Goal: Task Accomplishment & Management: Manage account settings

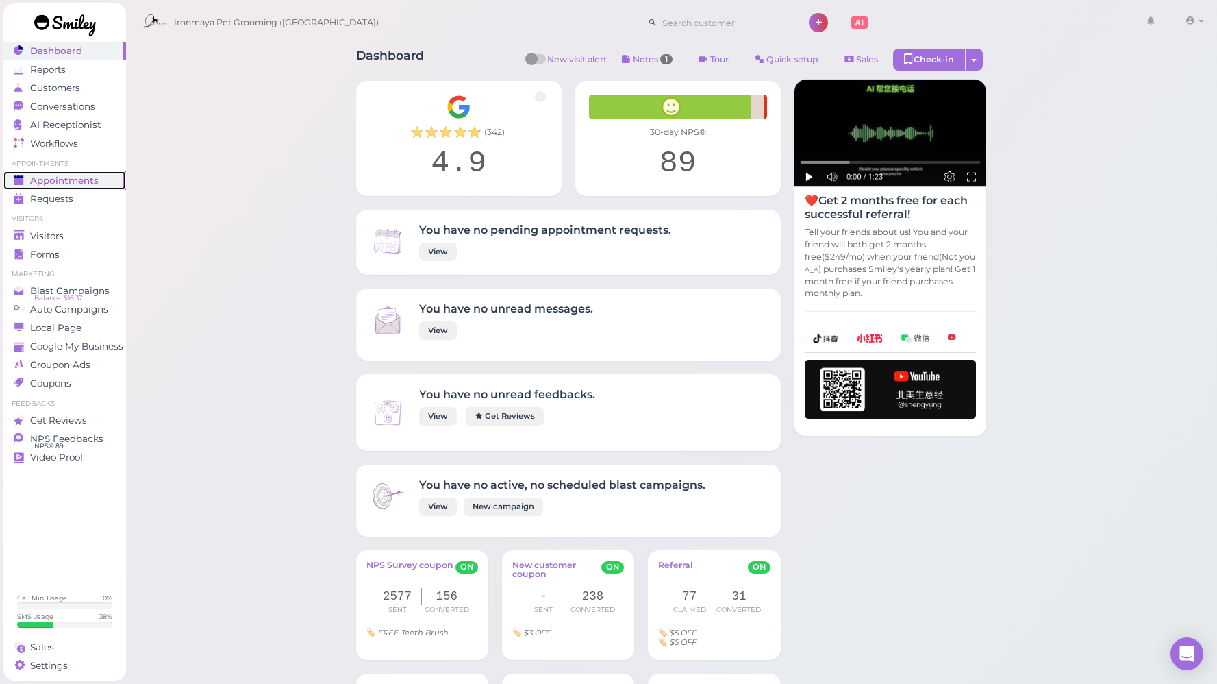
click at [73, 176] on span "Appointments" at bounding box center [64, 181] width 69 height 12
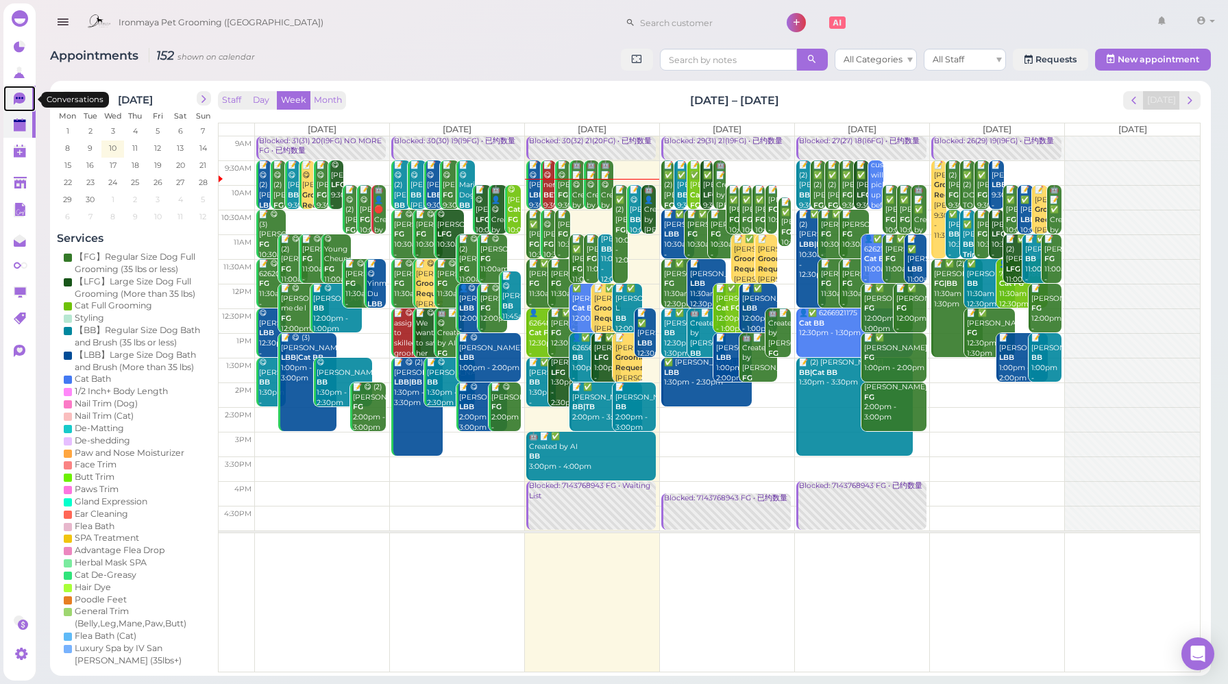
click at [15, 93] on icon at bounding box center [21, 99] width 14 height 14
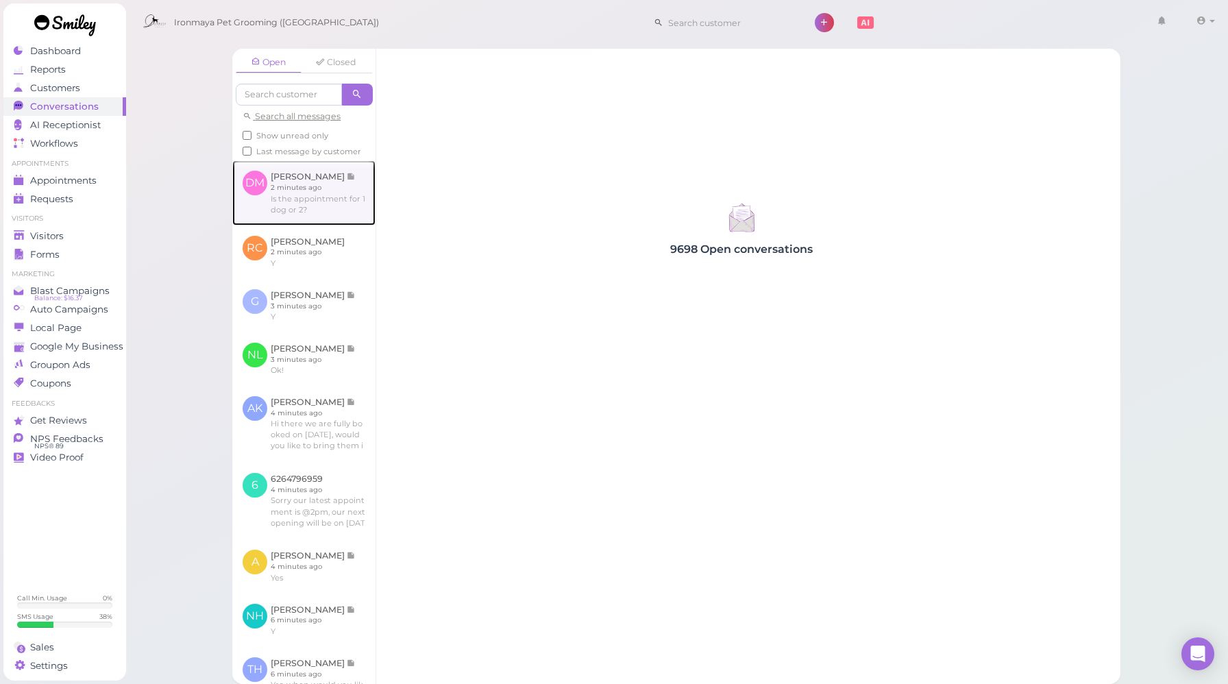
click at [329, 225] on link at bounding box center [303, 192] width 143 height 64
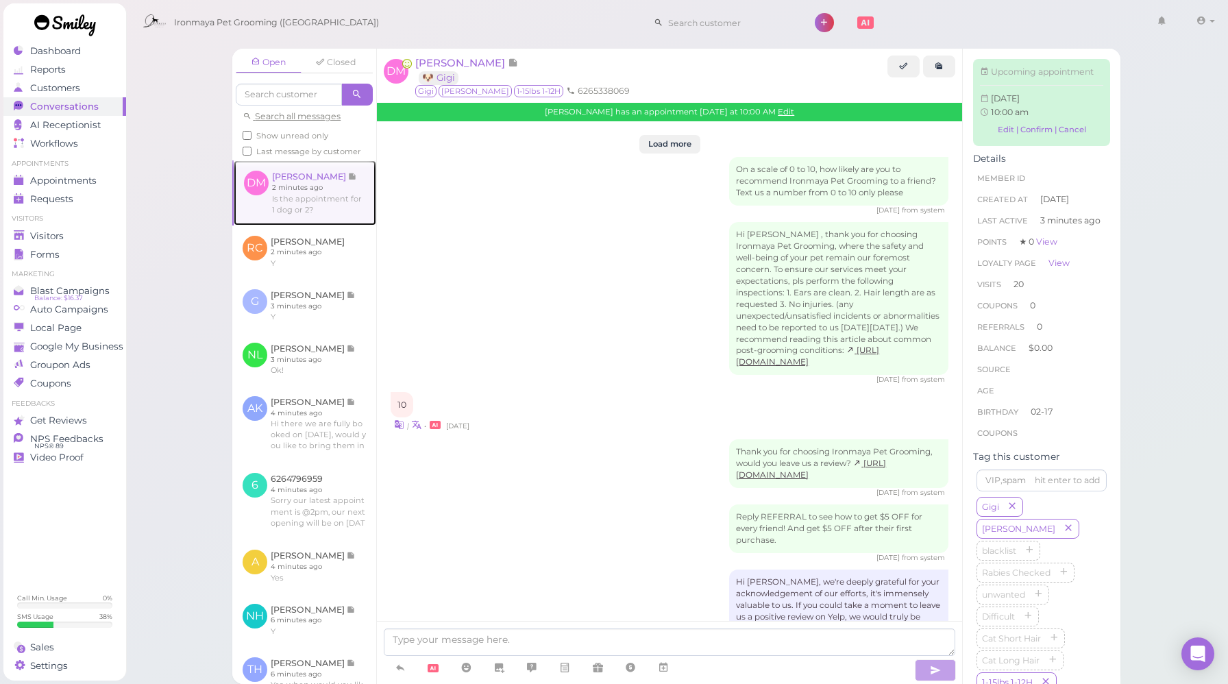
scroll to position [1650, 0]
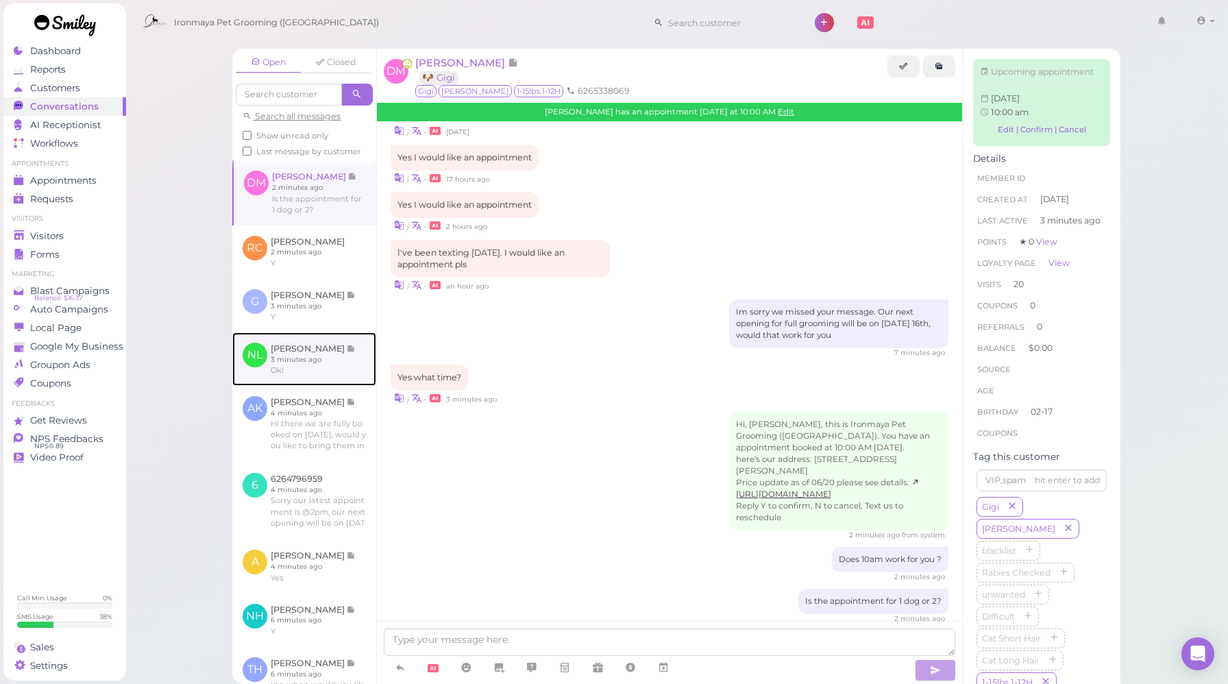
click at [330, 386] on link at bounding box center [304, 358] width 144 height 53
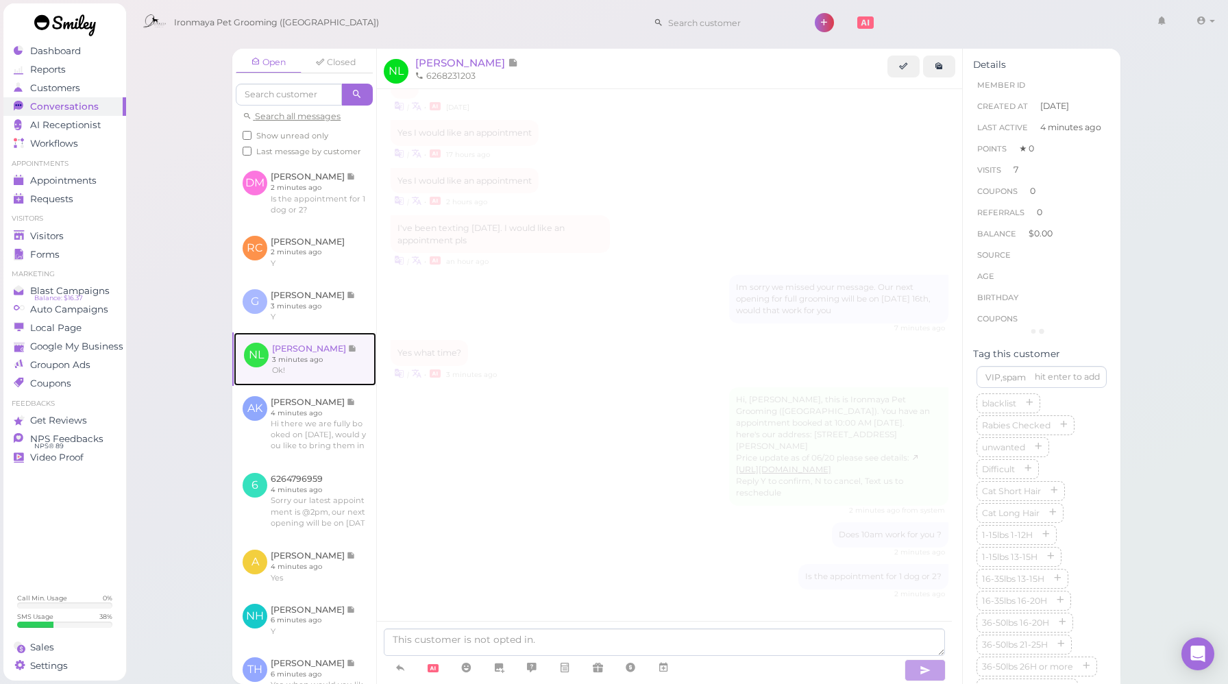
scroll to position [1529, 0]
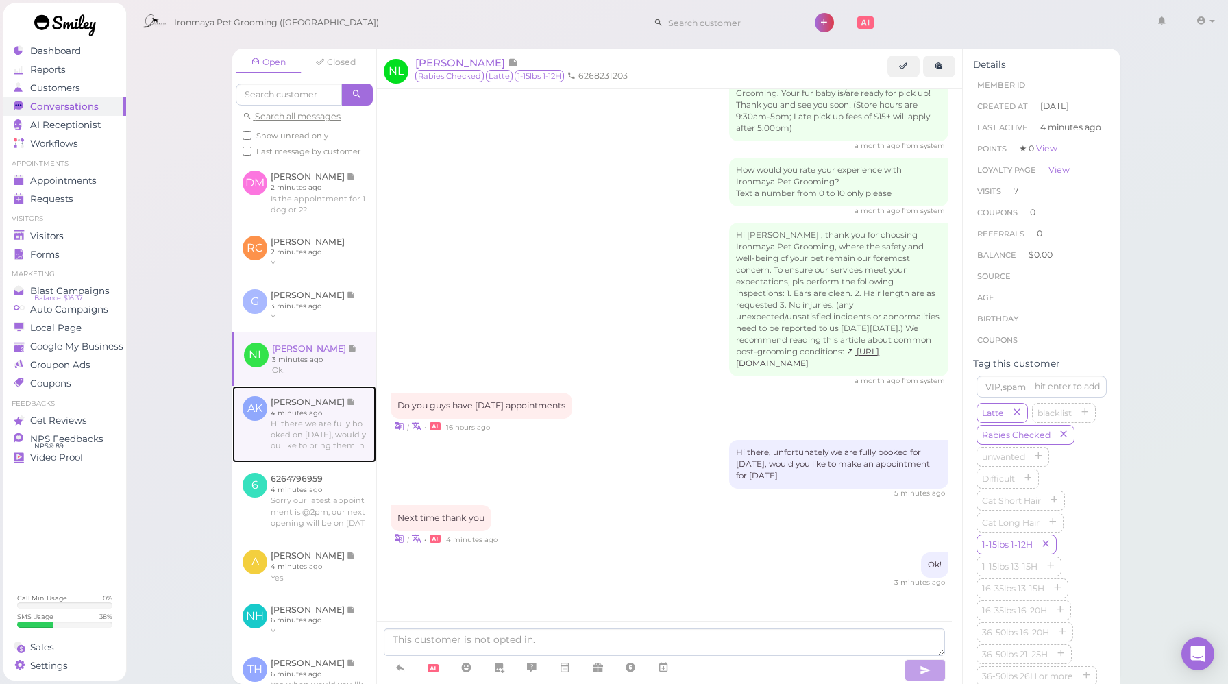
click at [338, 433] on link at bounding box center [304, 424] width 144 height 77
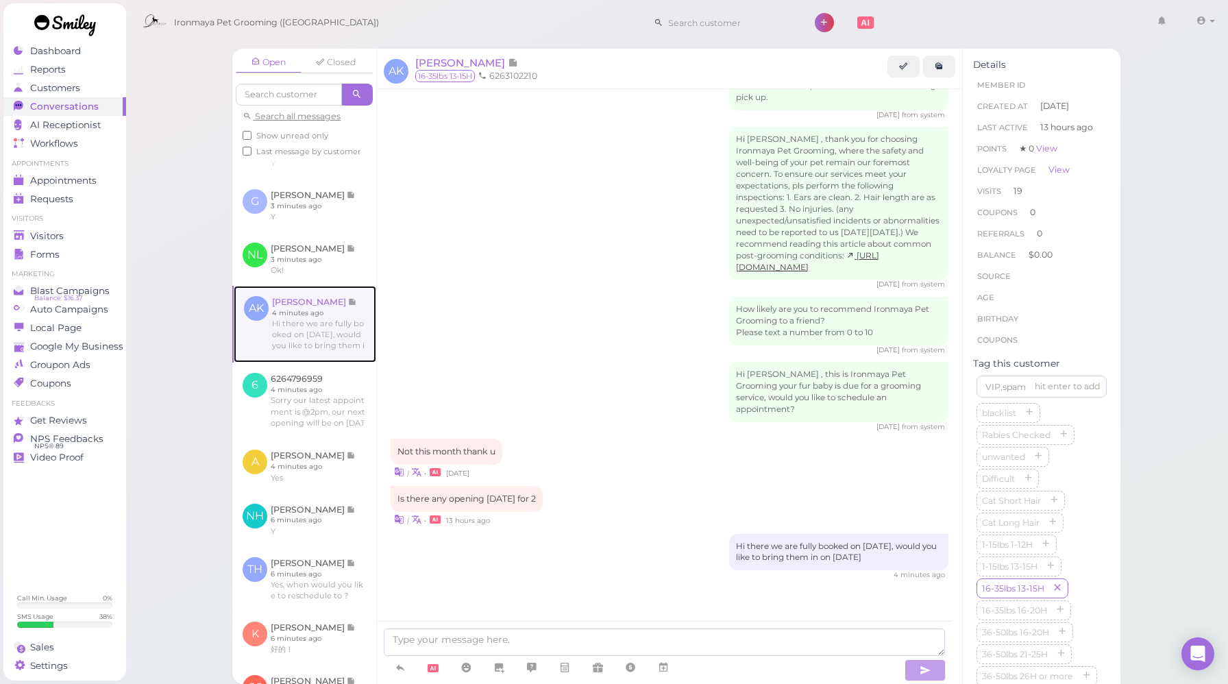
scroll to position [102, 0]
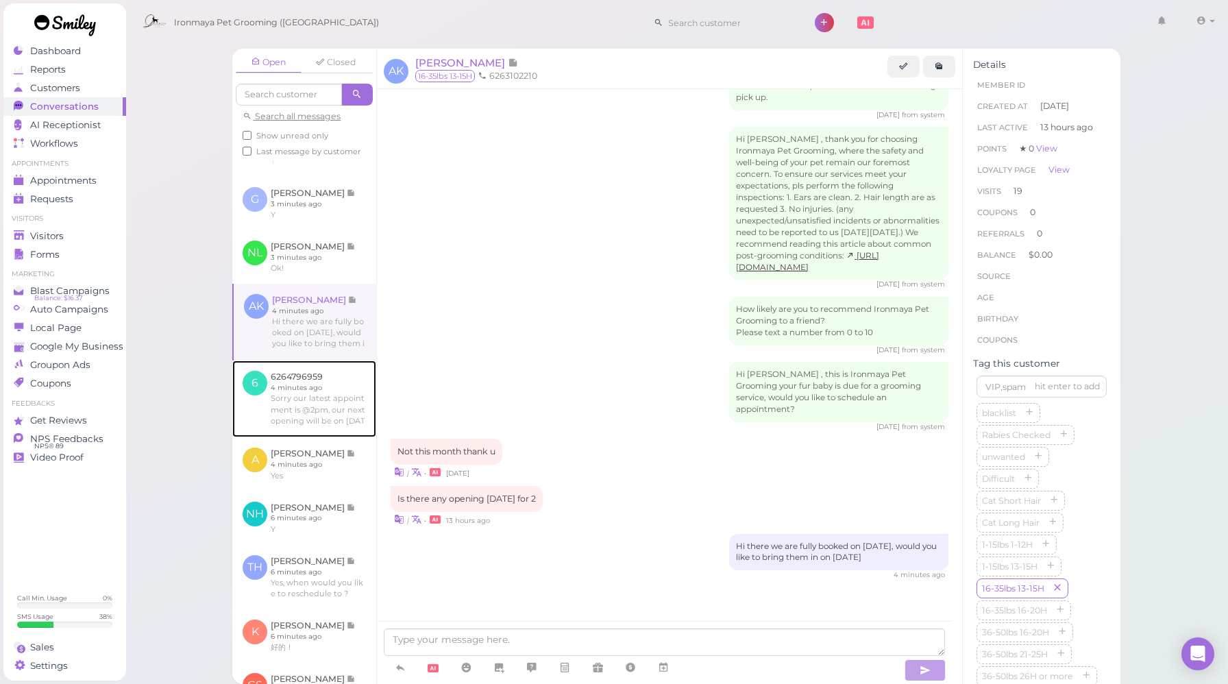
click at [338, 433] on link at bounding box center [304, 398] width 144 height 77
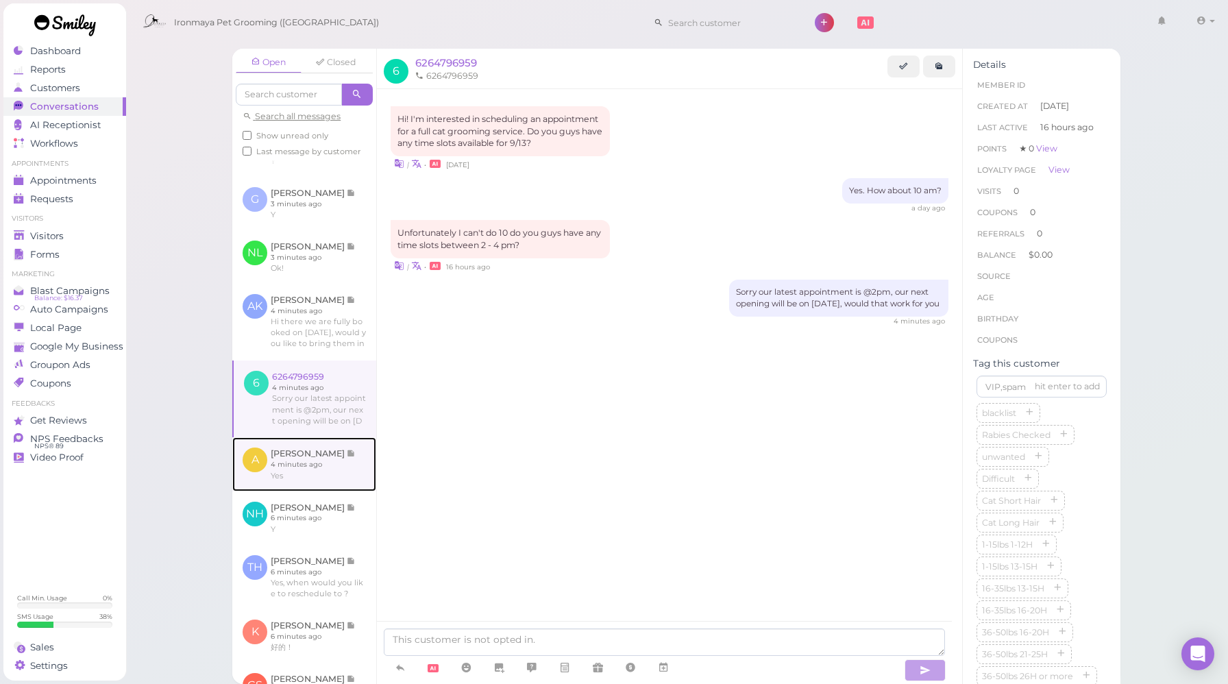
click at [312, 488] on link at bounding box center [304, 463] width 144 height 53
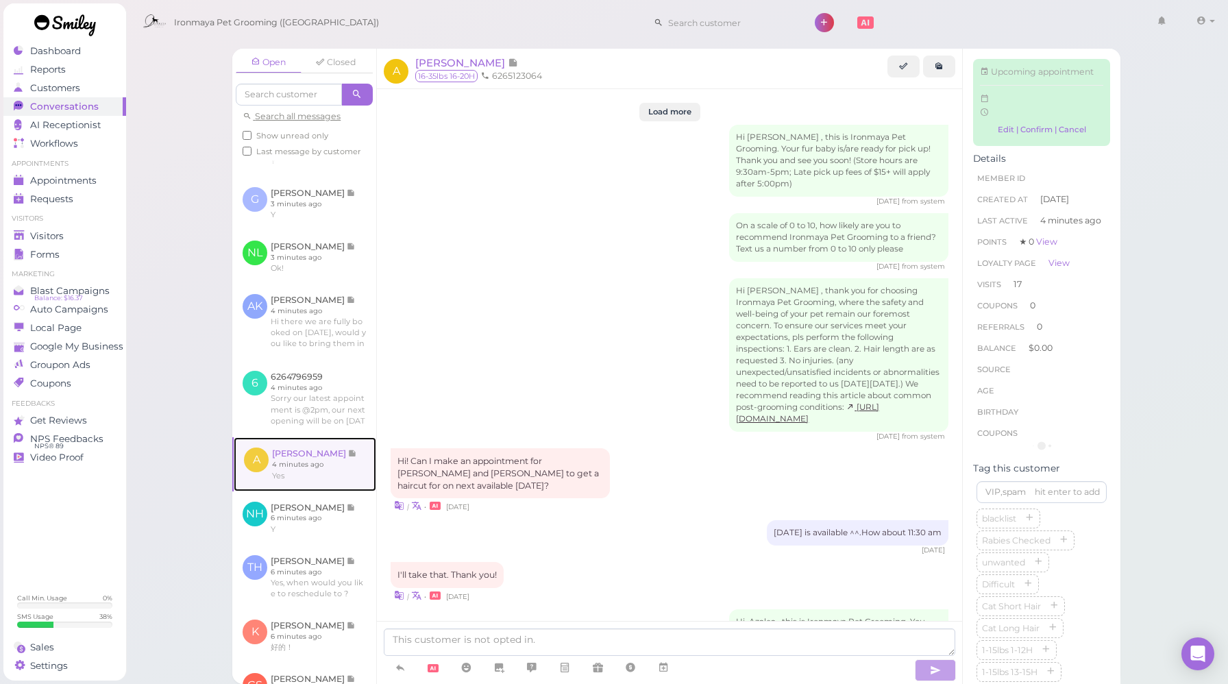
scroll to position [2091, 0]
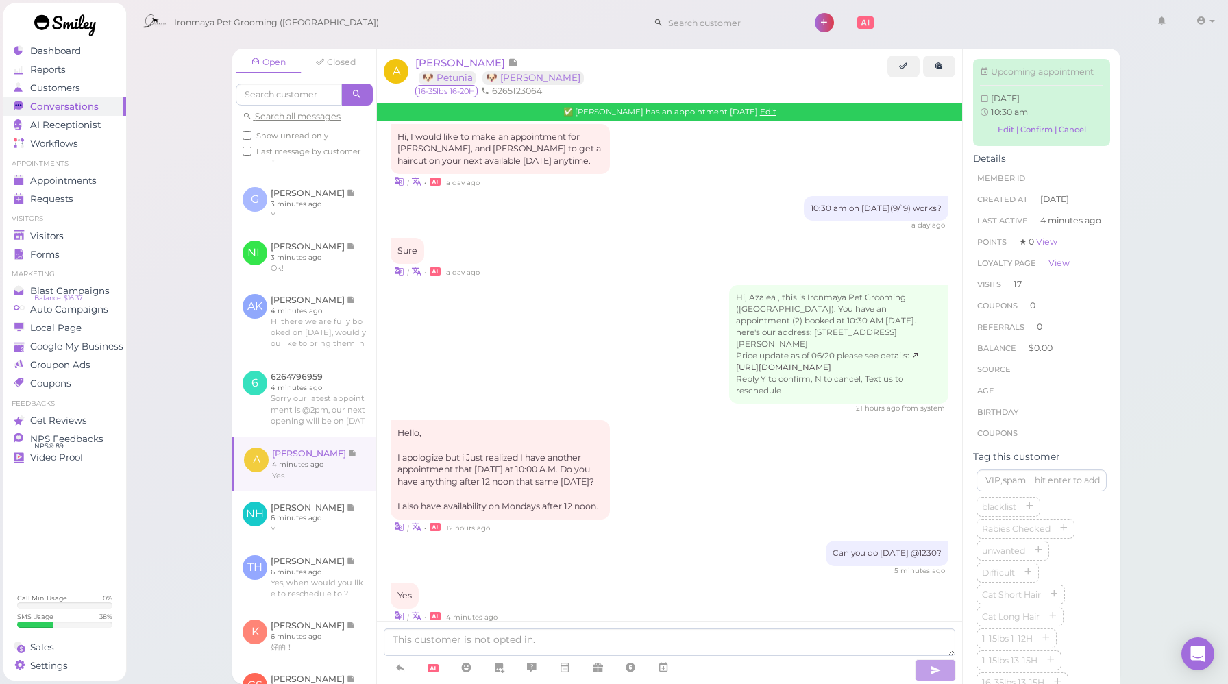
click at [680, 466] on div "Hello, I apologize but i Just realized I have another appointment that [DATE] a…" at bounding box center [670, 477] width 558 height 114
click at [312, 545] on link at bounding box center [304, 517] width 144 height 53
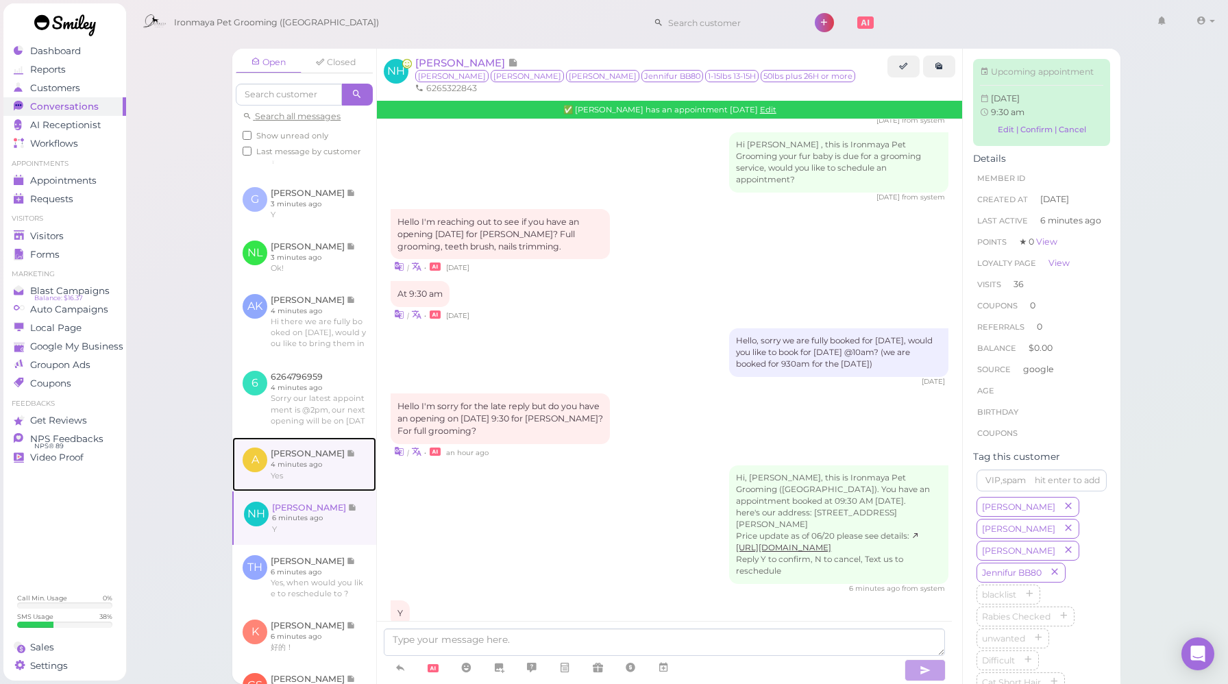
click at [310, 491] on link at bounding box center [304, 463] width 144 height 53
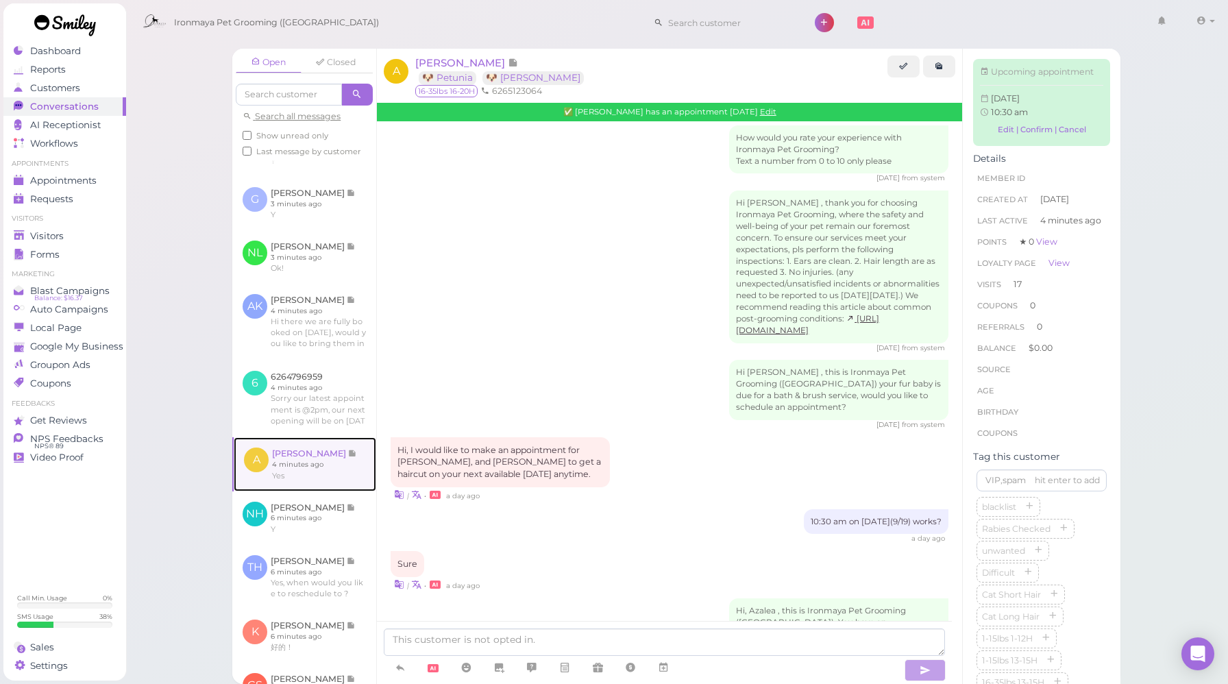
scroll to position [2091, 0]
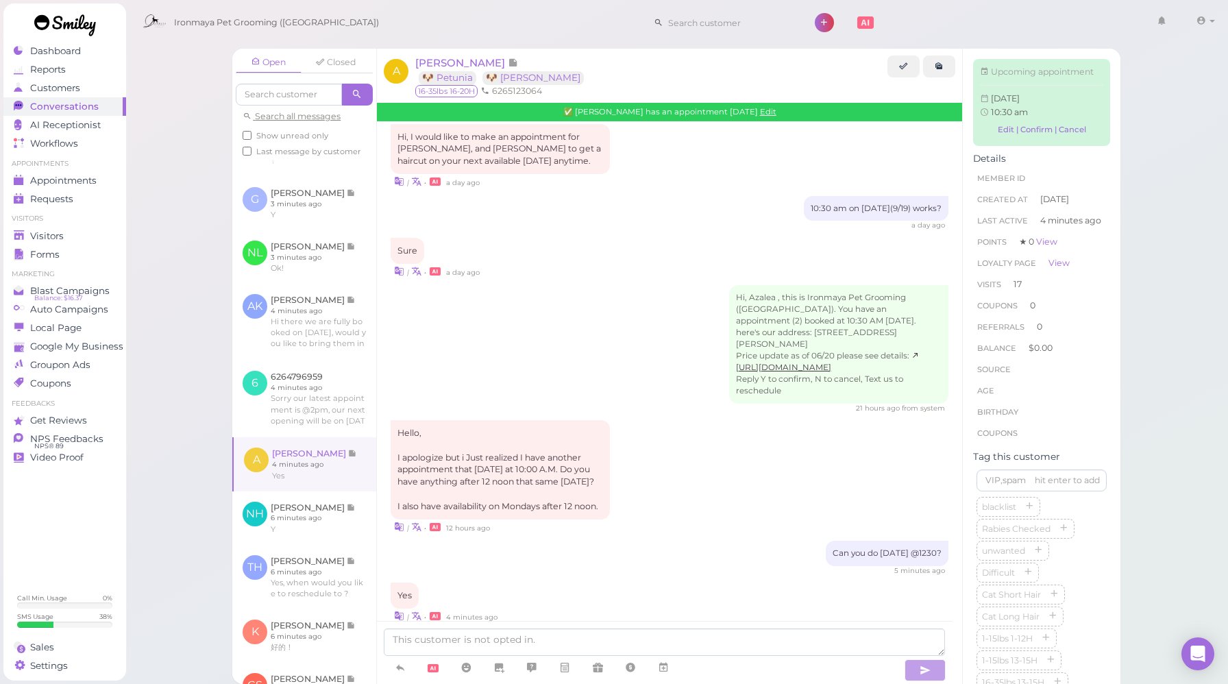
click at [610, 354] on div "Hi, Azalea , this is Ironmaya Pet Grooming ([GEOGRAPHIC_DATA]). You have an app…" at bounding box center [670, 349] width 558 height 128
click at [935, 68] on icon at bounding box center [939, 66] width 9 height 10
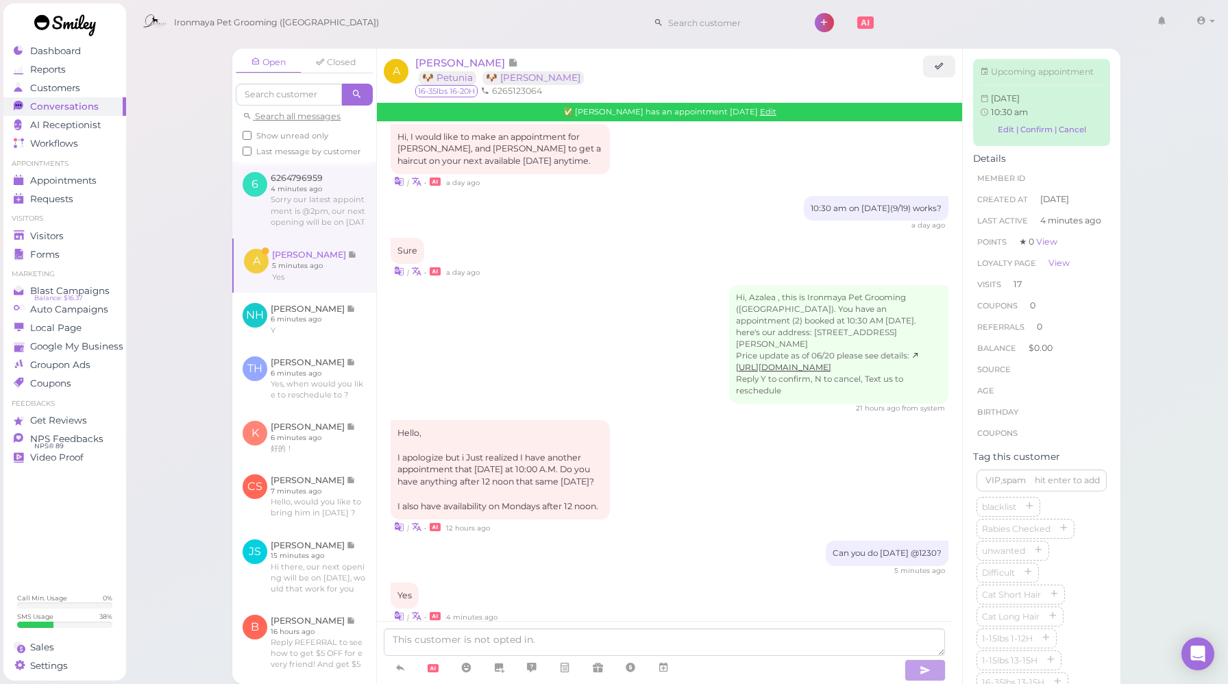
scroll to position [303, 0]
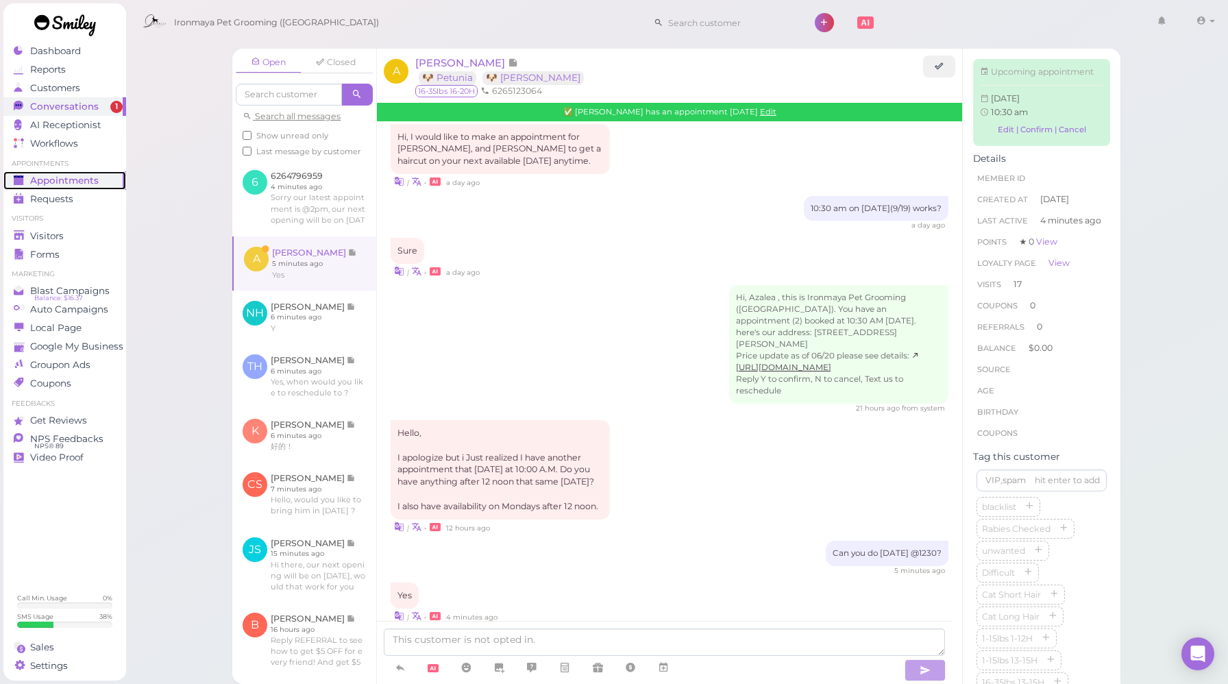
click at [79, 177] on span "Appointments" at bounding box center [64, 181] width 69 height 12
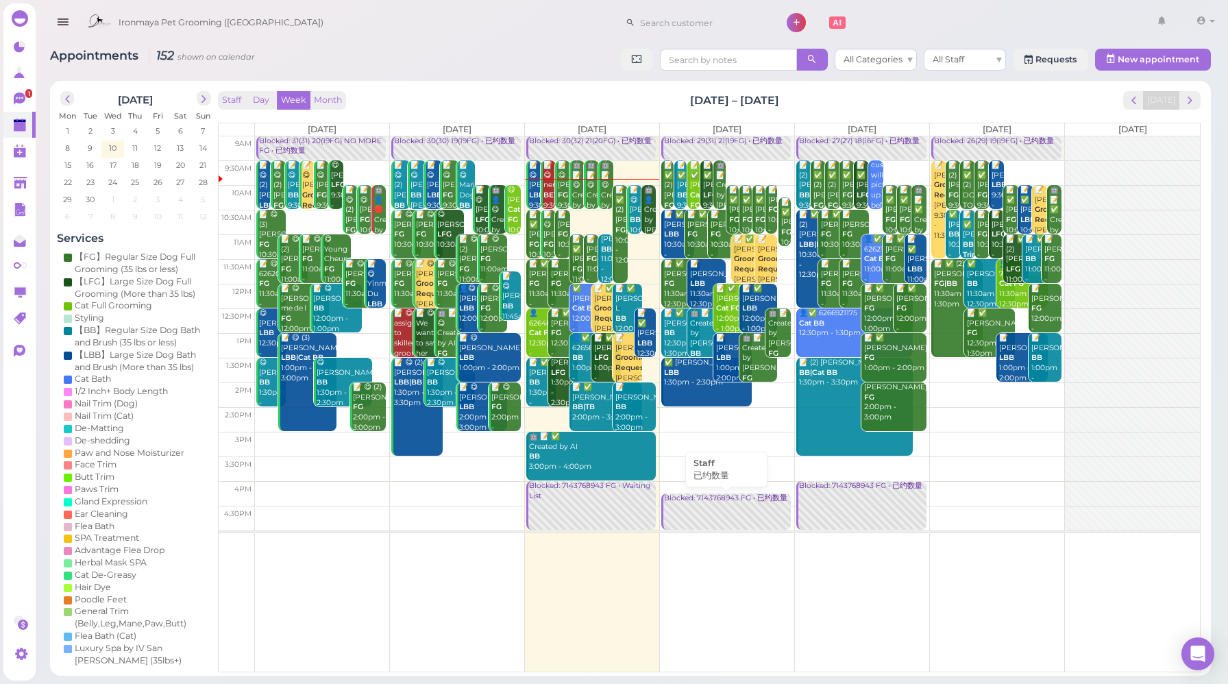
click at [737, 508] on link "Blocked: 7143768943 FG • 已约数量" at bounding box center [725, 511] width 129 height 36
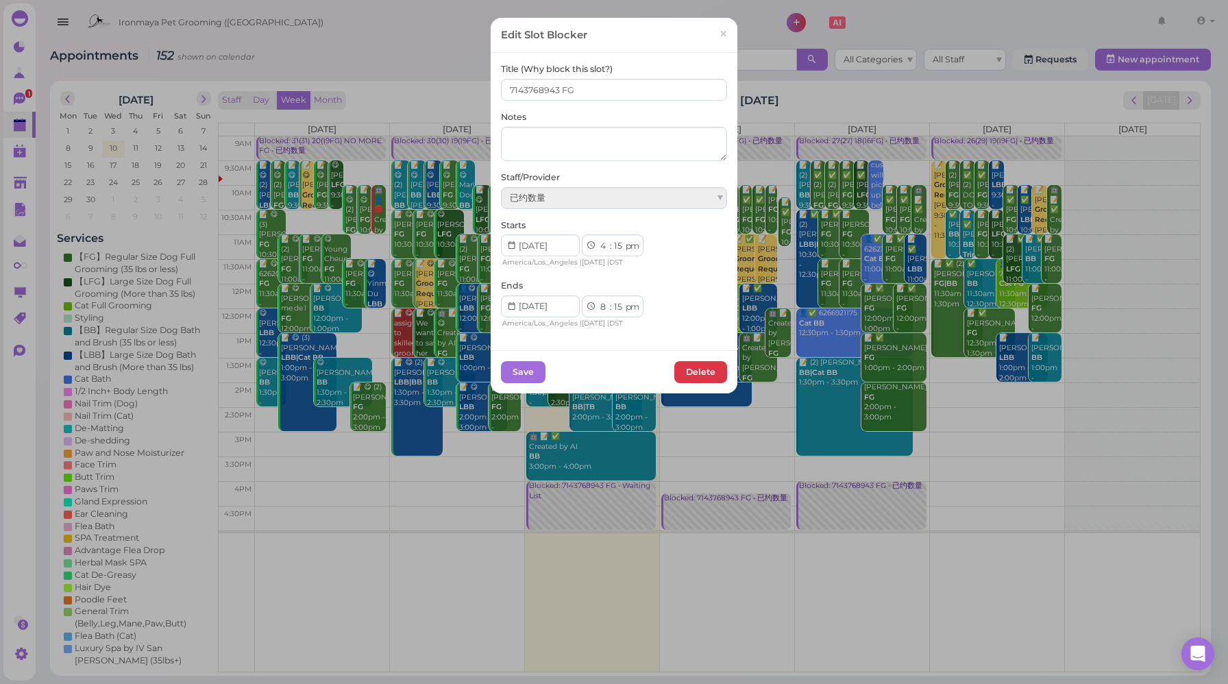
click at [563, 196] on div "已约数量" at bounding box center [614, 198] width 226 height 22
click at [717, 199] on span at bounding box center [719, 197] width 5 height 5
drag, startPoint x: 721, startPoint y: 36, endPoint x: 721, endPoint y: 57, distance: 21.3
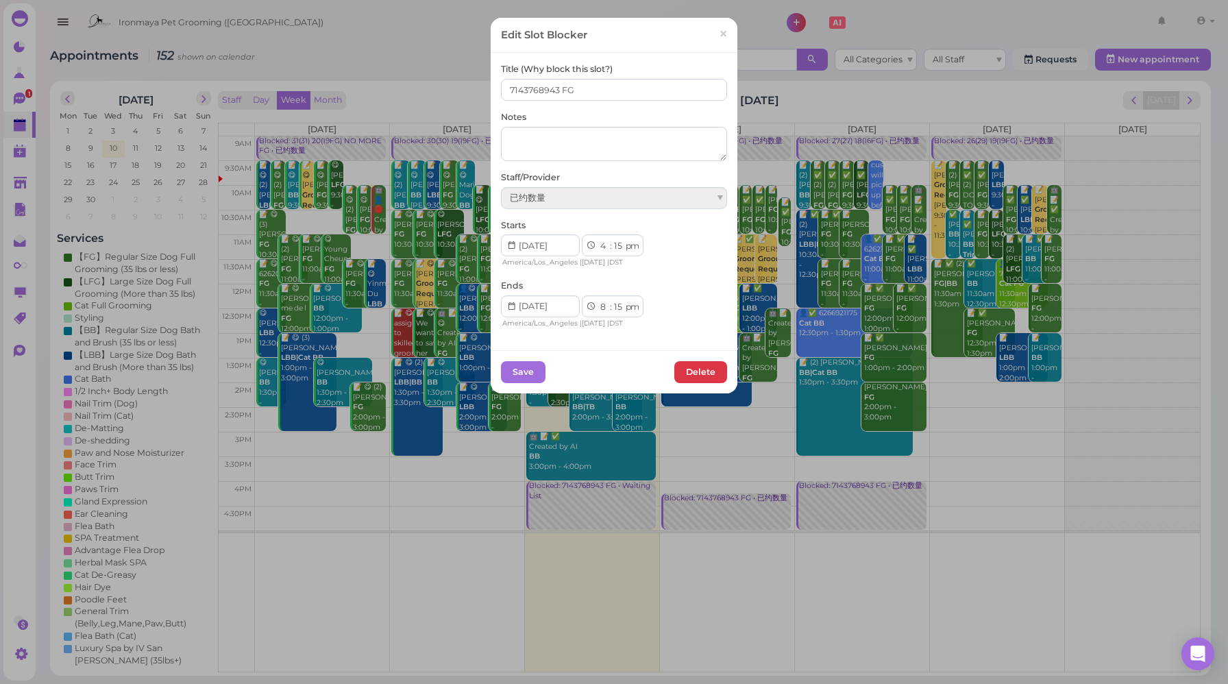
click at [721, 36] on span "×" at bounding box center [723, 34] width 9 height 19
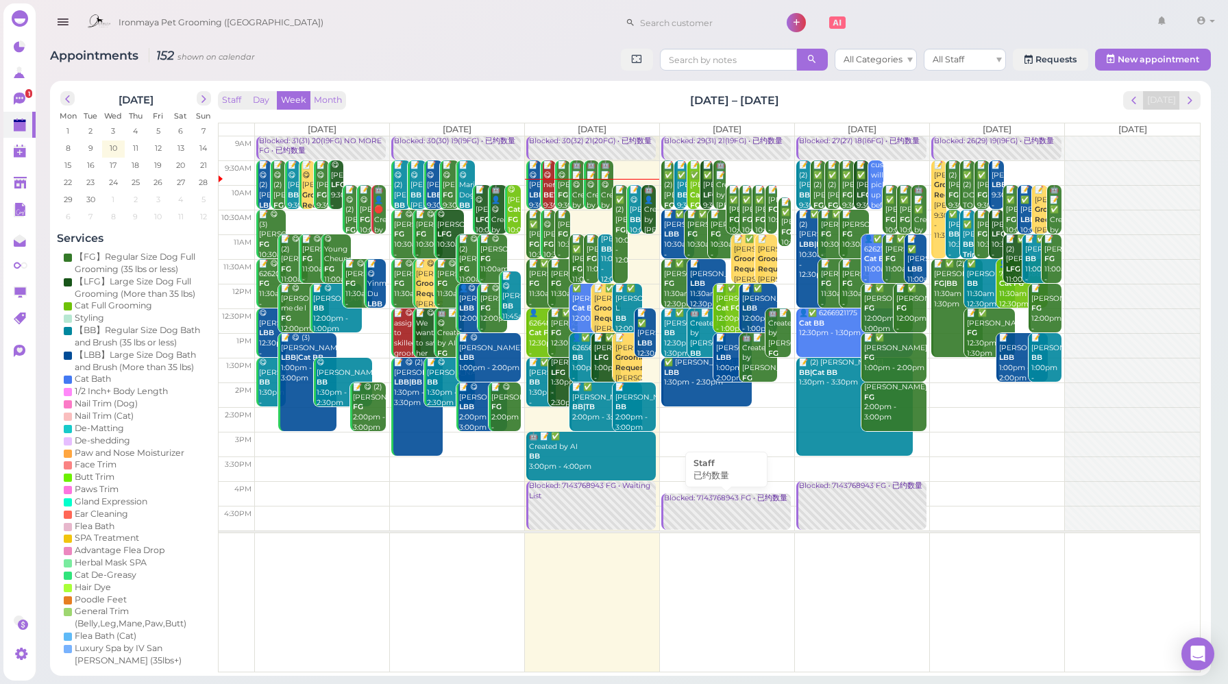
click at [728, 515] on link "Blocked: 7143768943 FG • 已约数量" at bounding box center [725, 511] width 129 height 36
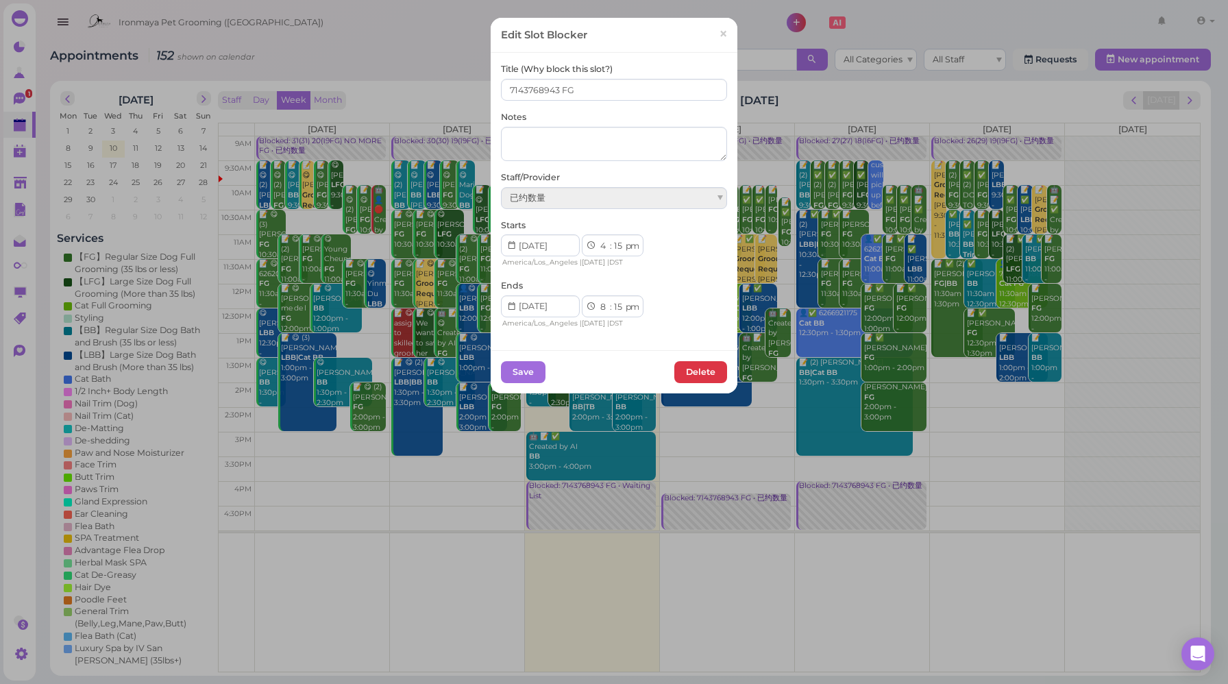
click at [552, 199] on div "已约数量" at bounding box center [614, 198] width 226 height 22
click at [721, 39] on span "×" at bounding box center [723, 34] width 9 height 19
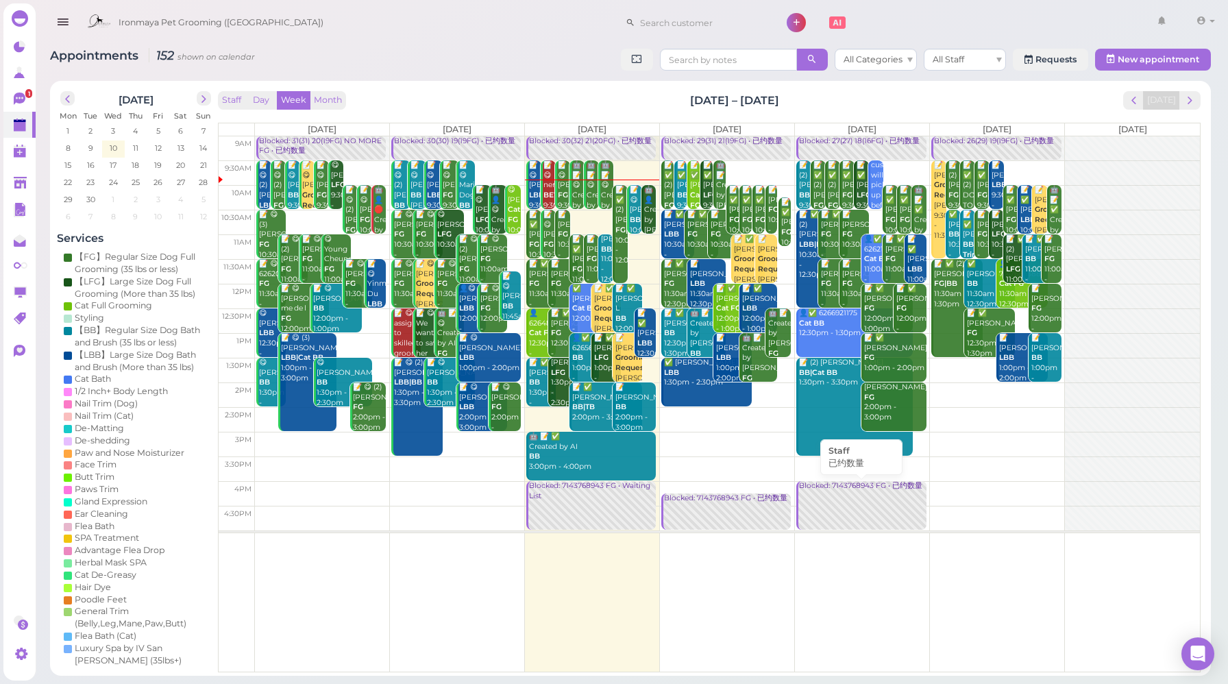
click at [843, 486] on div "Blocked: 7143768943 FG • 已约数量" at bounding box center [861, 486] width 127 height 10
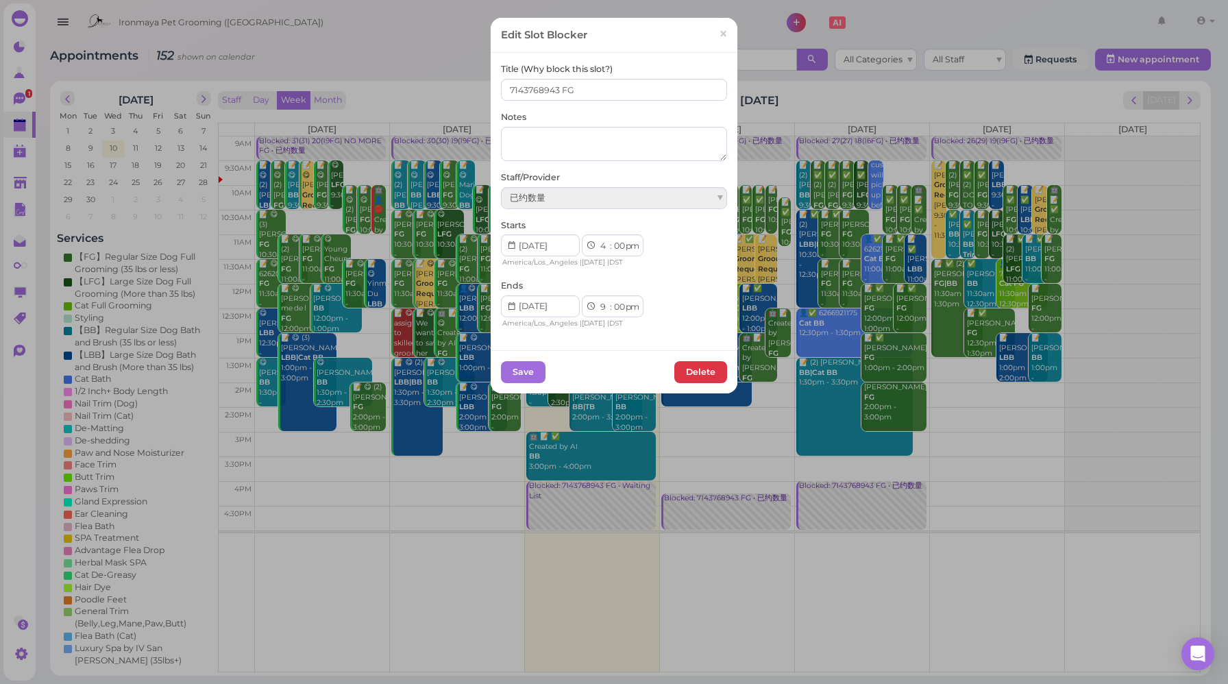
click at [717, 196] on span at bounding box center [719, 197] width 5 height 5
click at [532, 197] on span "已约数量" at bounding box center [528, 198] width 36 height 10
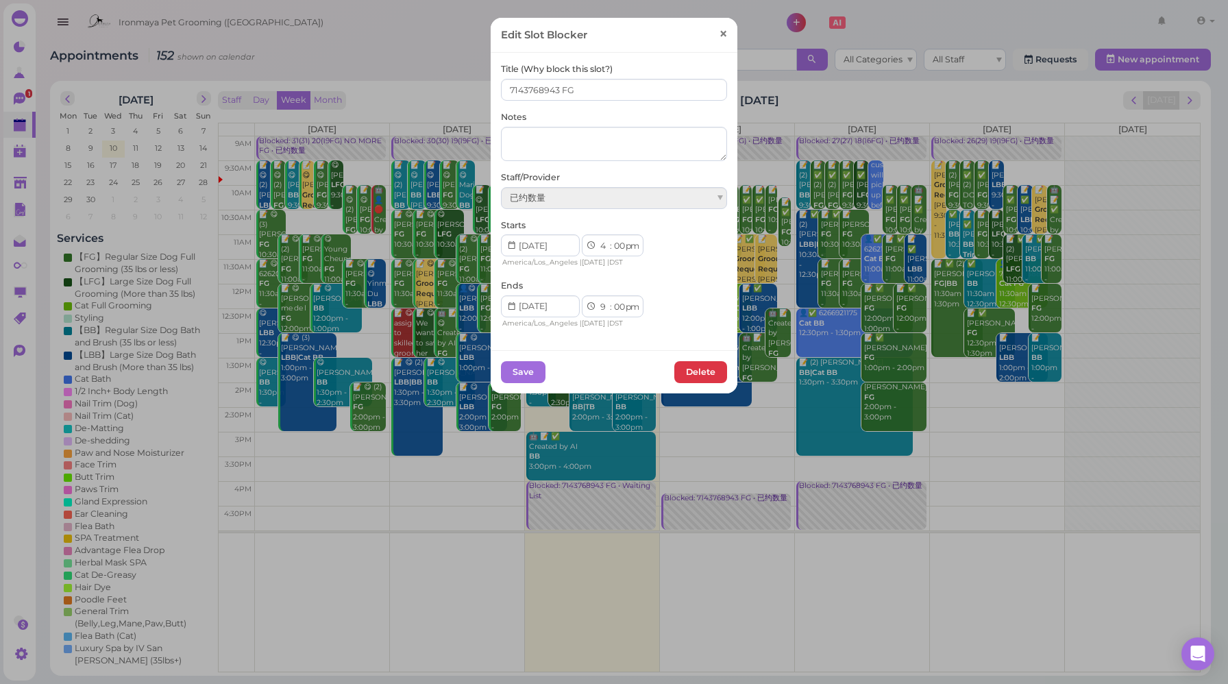
click at [719, 41] on span "×" at bounding box center [723, 34] width 9 height 19
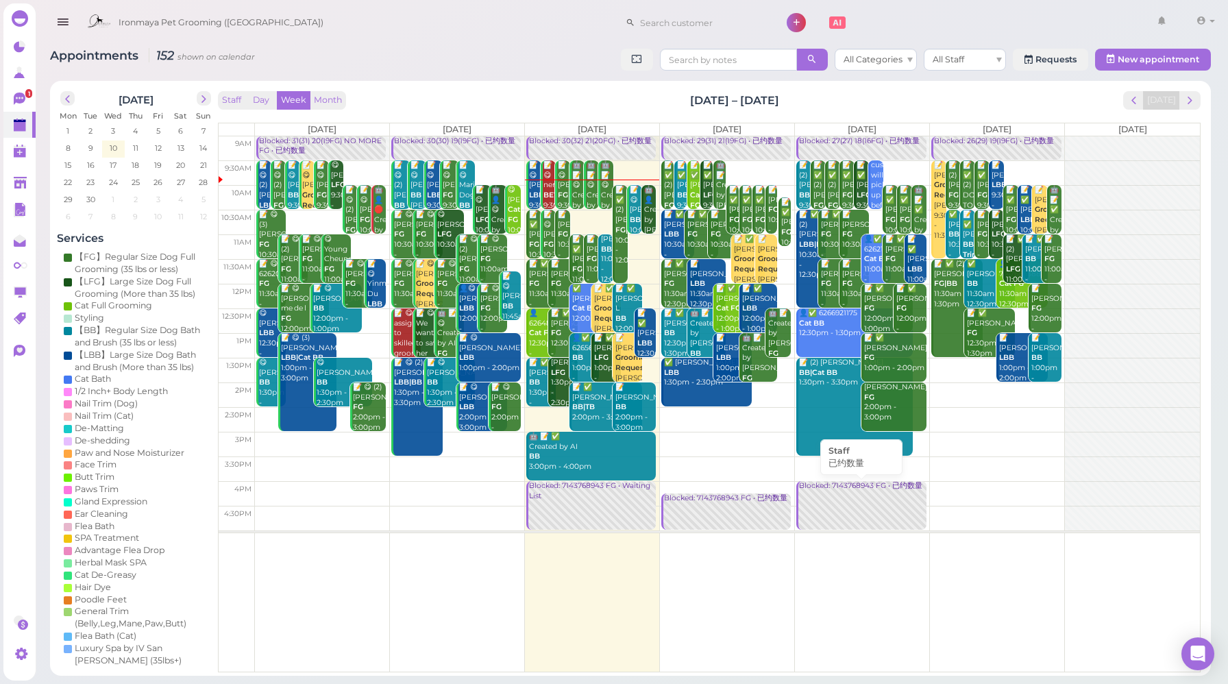
click at [869, 517] on link "Blocked: 7143768943 FG • 已约数量" at bounding box center [860, 505] width 129 height 49
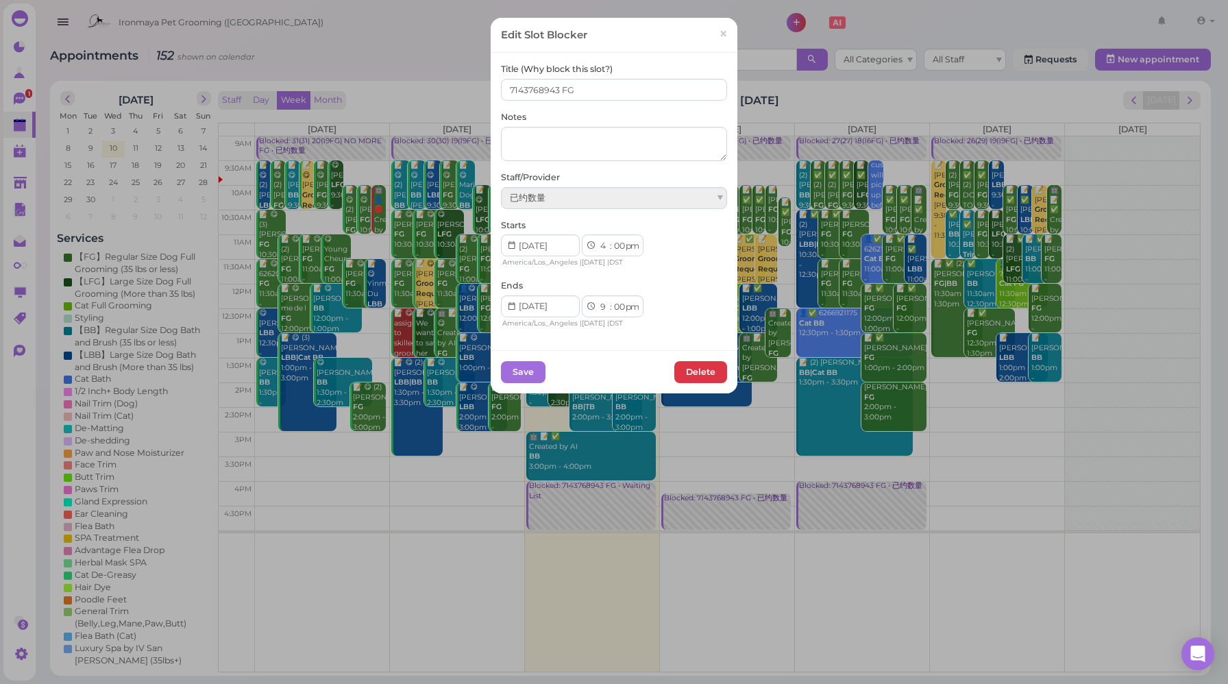
click at [718, 199] on div "已约数量" at bounding box center [614, 198] width 226 height 22
click at [719, 29] on span "×" at bounding box center [723, 34] width 9 height 19
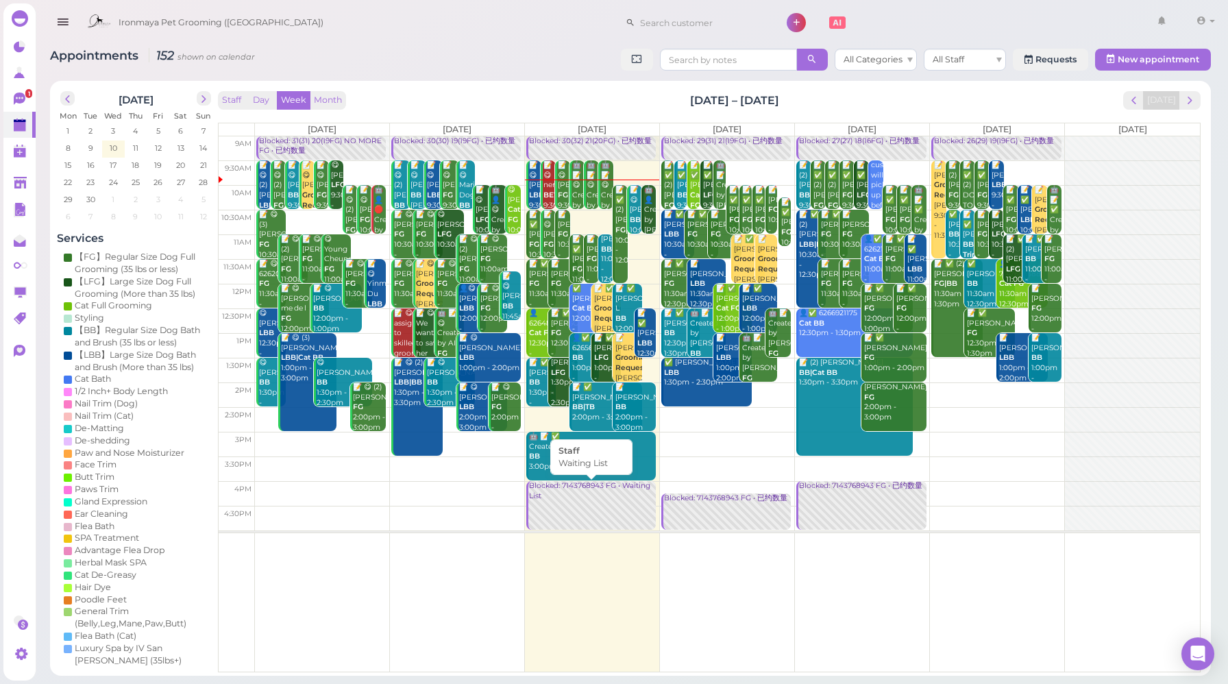
click at [623, 486] on div "Blocked: 7143768943 FG • Waiting List" at bounding box center [591, 491] width 127 height 20
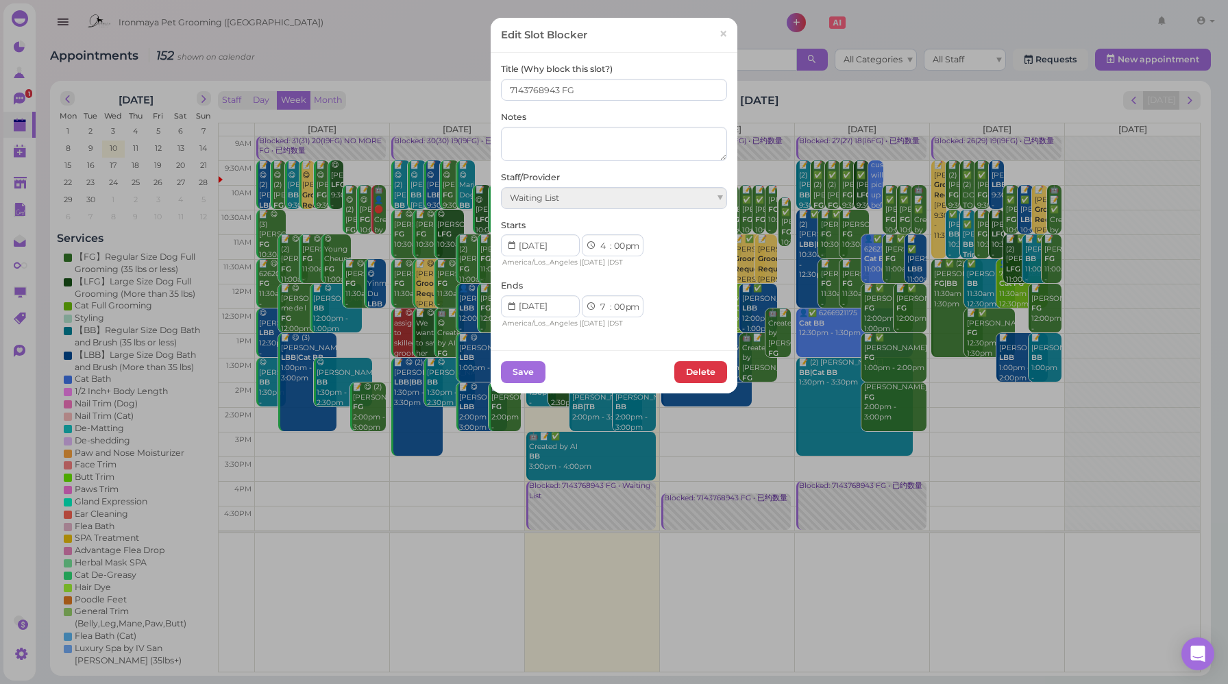
click at [645, 201] on div "Waiting List" at bounding box center [614, 198] width 226 height 22
click at [719, 36] on span "×" at bounding box center [723, 34] width 9 height 19
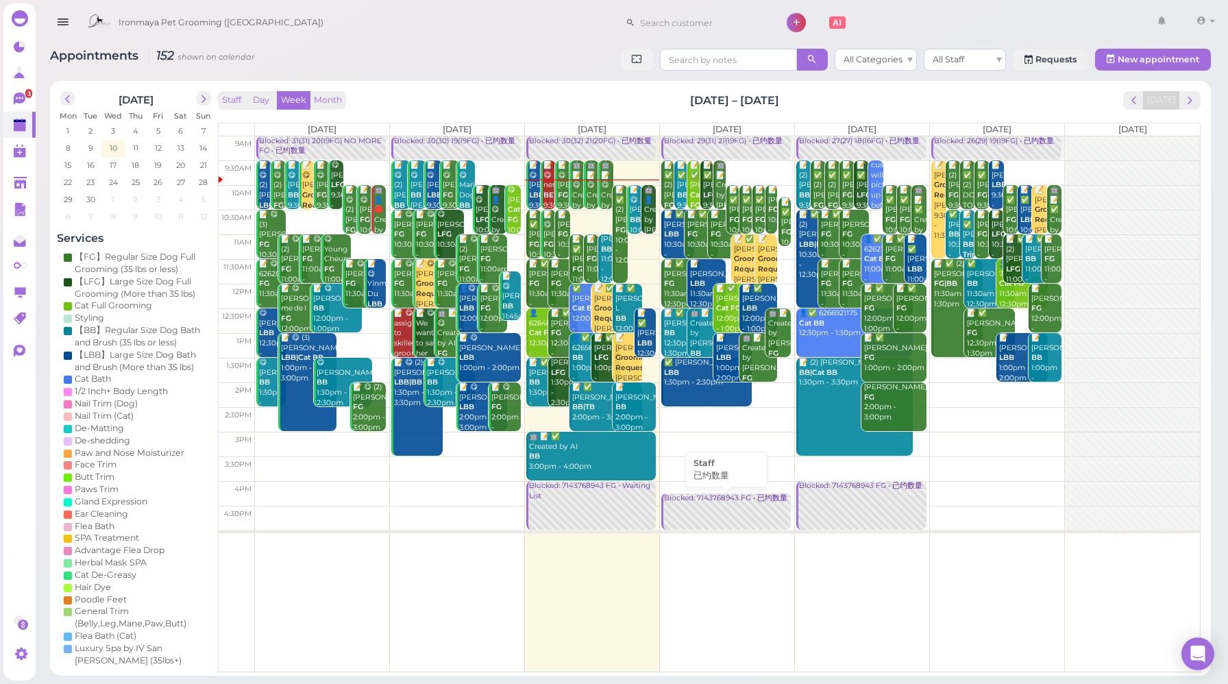
click at [739, 519] on link "Blocked: 7143768943 FG • 已约数量" at bounding box center [725, 511] width 129 height 36
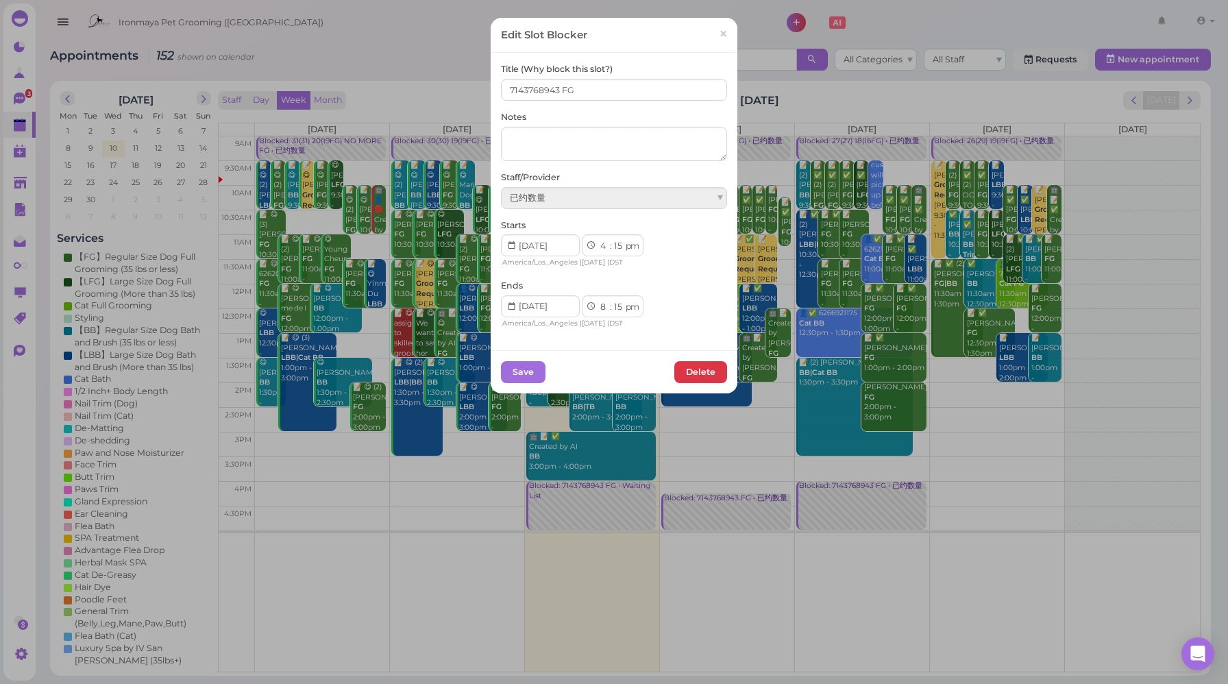
click at [739, 519] on div "Edit Slot Blocker × Title (Why block this slot?) 7143768943 FG Notes Staff/Prov…" at bounding box center [614, 342] width 1228 height 684
drag, startPoint x: 591, startPoint y: 88, endPoint x: 482, endPoint y: 86, distance: 108.9
click at [482, 86] on div "Edit Slot Blocker × Title (Why block this slot?) 7143768943 FG Notes Staff/Prov…" at bounding box center [614, 342] width 1228 height 684
click at [703, 375] on button "Delete" at bounding box center [700, 372] width 53 height 22
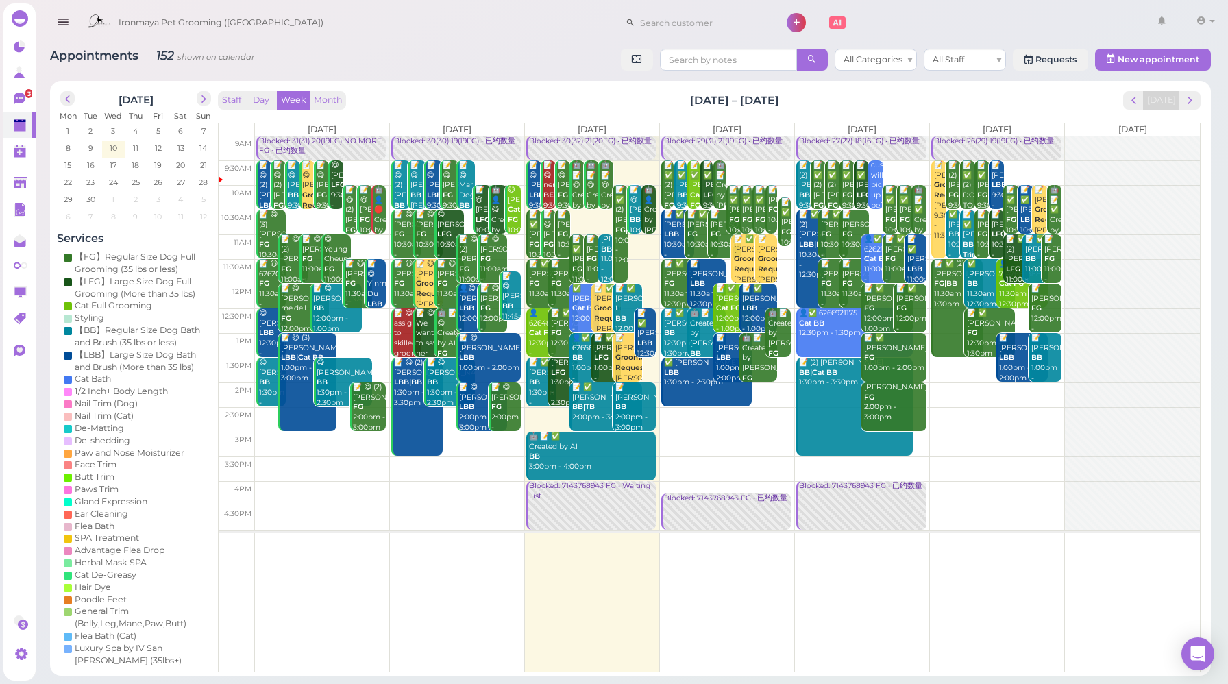
click at [677, 486] on td at bounding box center [727, 493] width 945 height 25
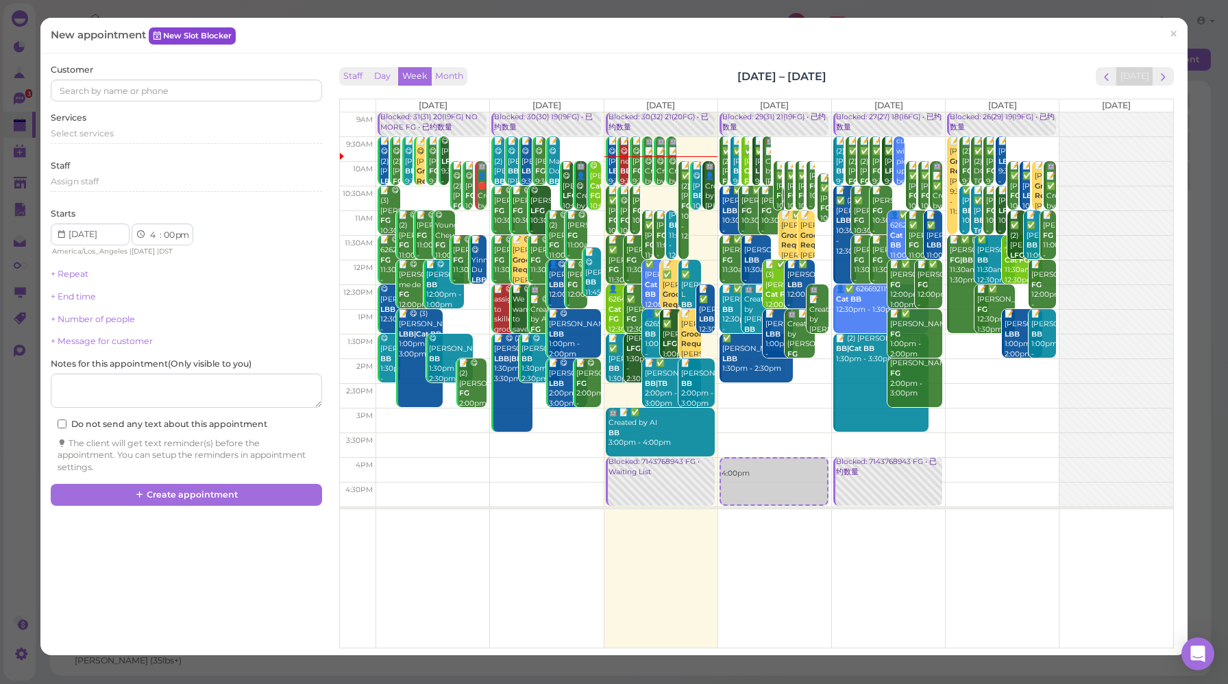
click at [208, 36] on link "New Slot Blocker" at bounding box center [192, 35] width 87 height 16
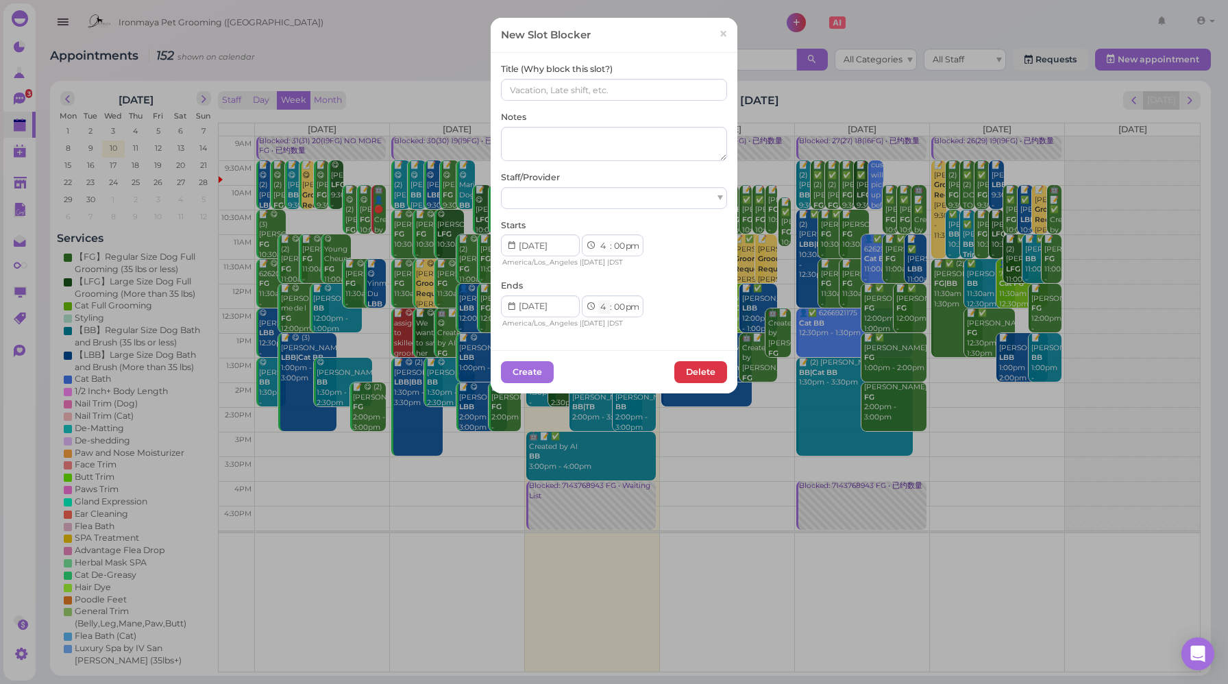
click at [599, 308] on select "1 2 3 4 5 6 7 8 9 10 11 12" at bounding box center [604, 307] width 12 height 14
select select "9"
click at [598, 300] on select "1 2 3 4 5 6 7 8 9 10 11 12" at bounding box center [604, 307] width 12 height 14
click at [555, 88] on input at bounding box center [614, 90] width 226 height 22
paste input "7143768943 FG"
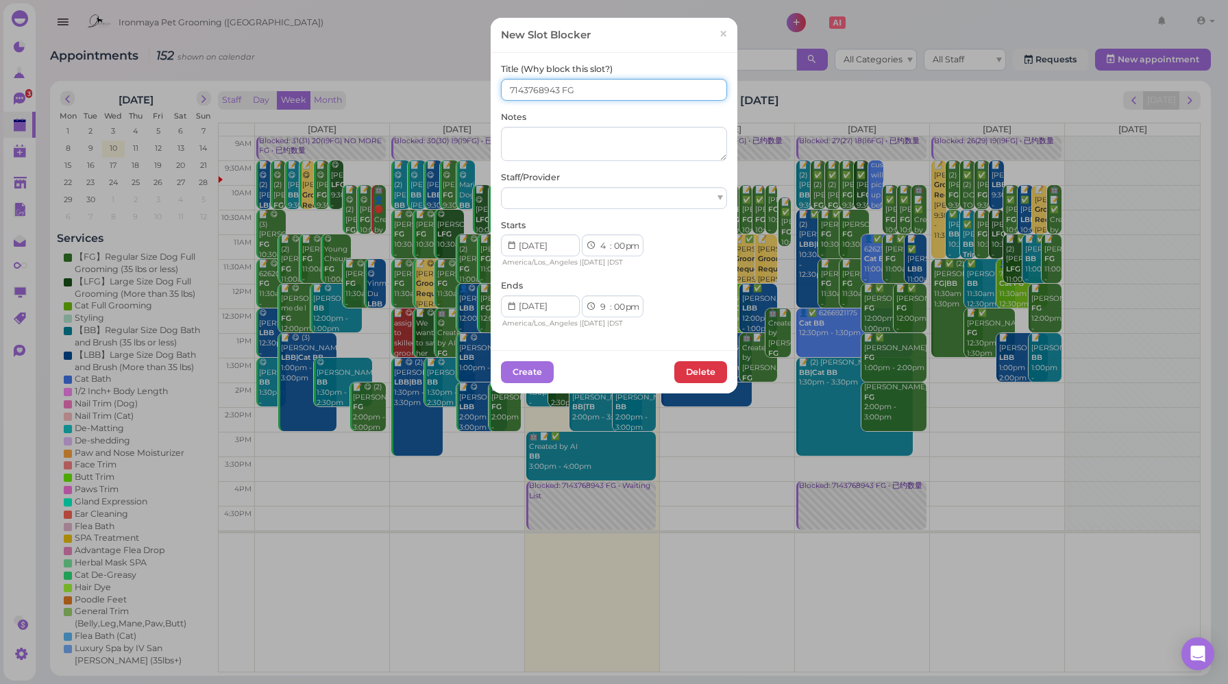
type input "7143768943 FG"
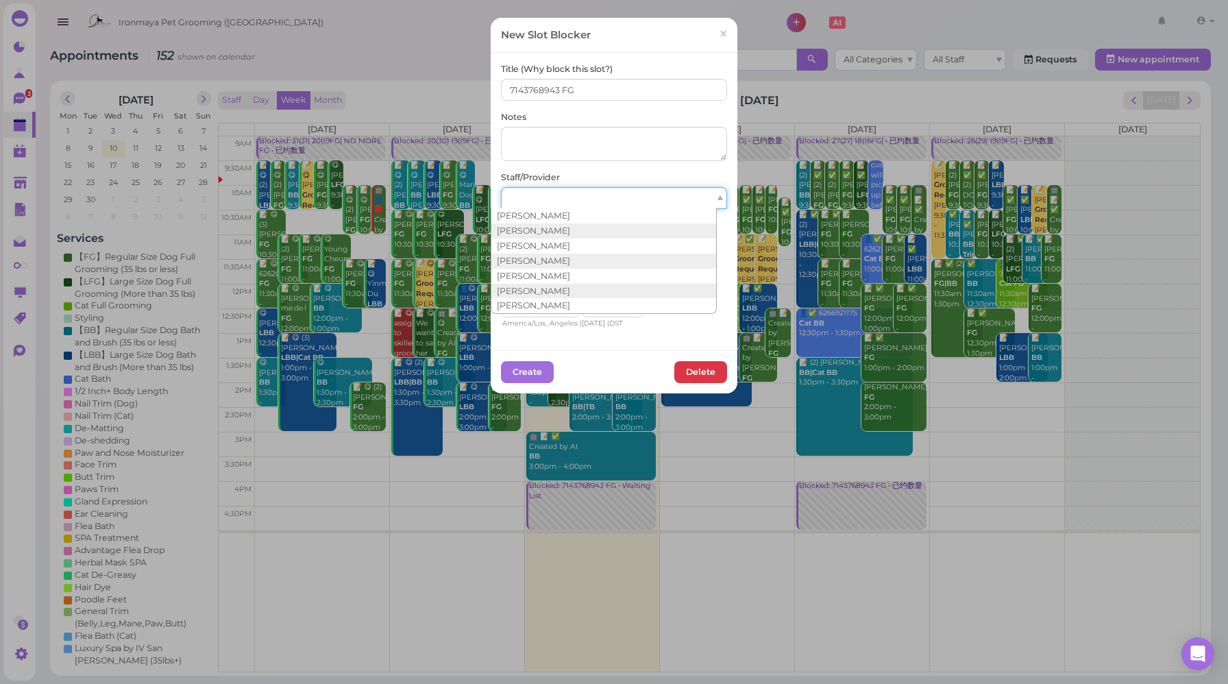
click at [578, 194] on div at bounding box center [614, 198] width 226 height 22
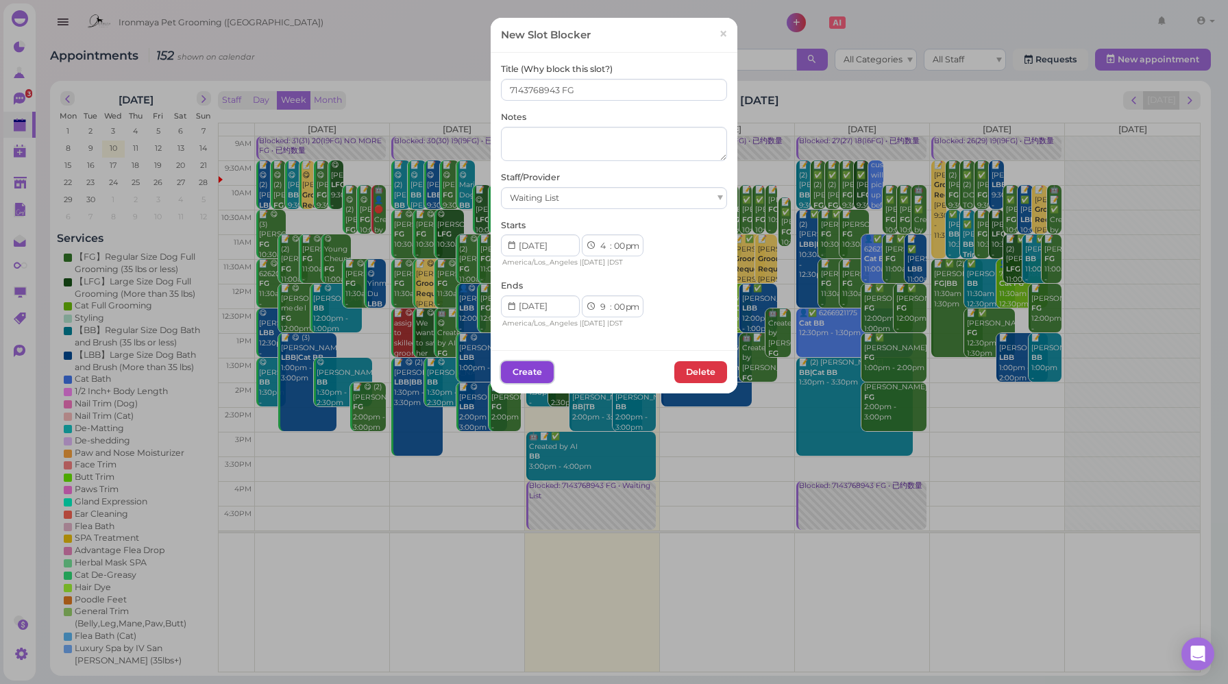
click at [532, 371] on button "Create" at bounding box center [527, 372] width 53 height 22
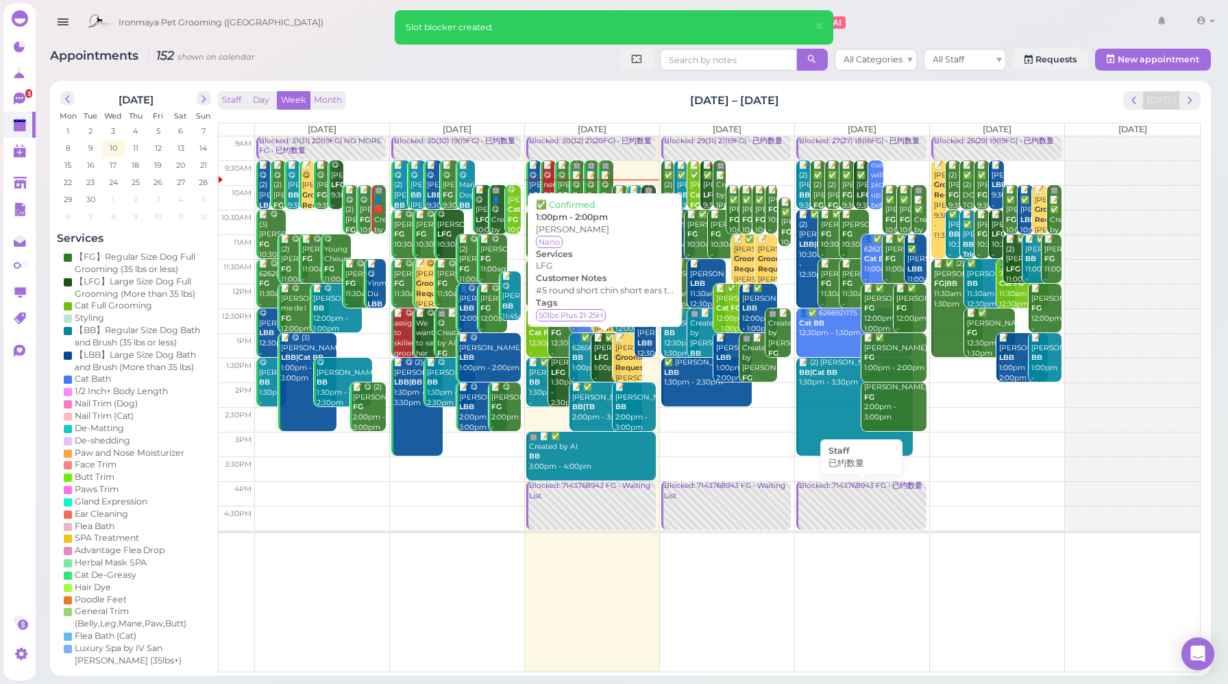
click at [830, 492] on link "Blocked: 7143768943 FG • 已约数量" at bounding box center [860, 505] width 129 height 49
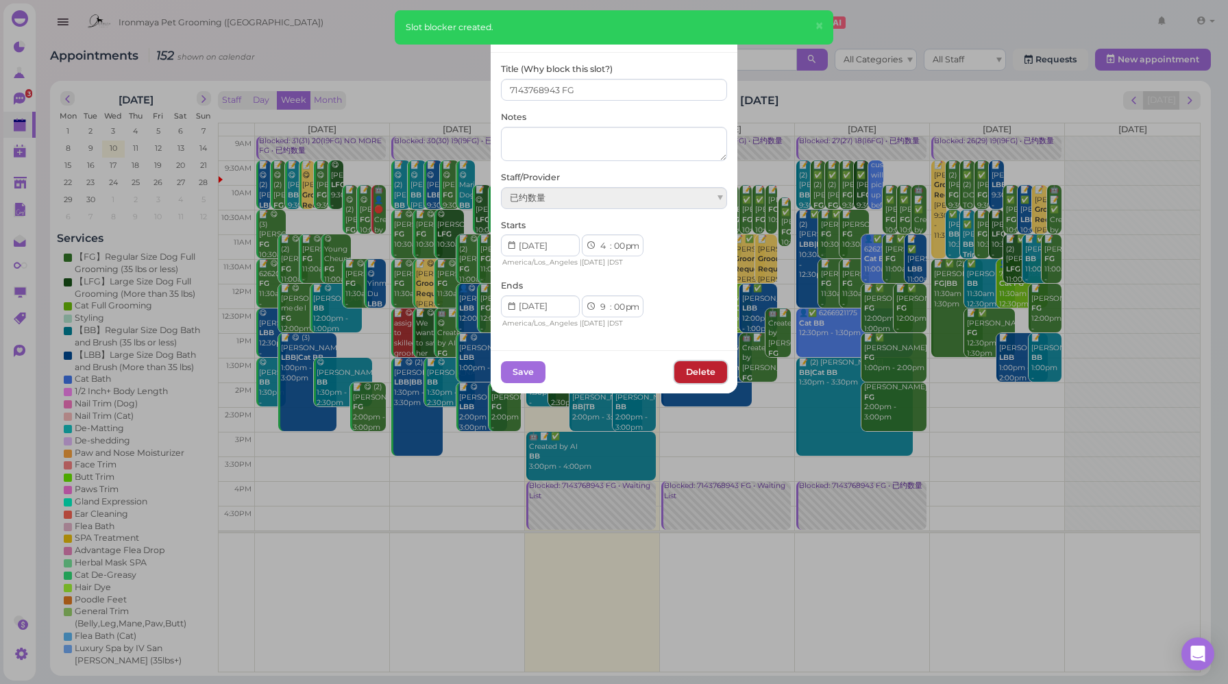
click at [678, 371] on button "Delete" at bounding box center [700, 372] width 53 height 22
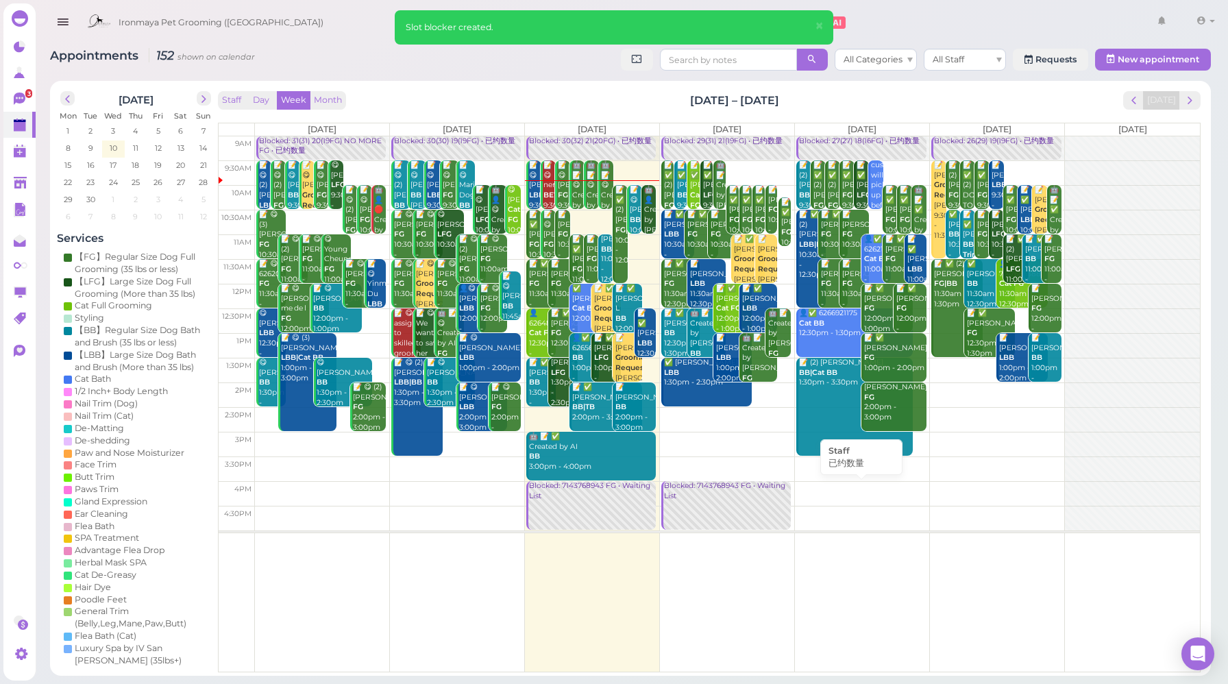
click at [828, 485] on td at bounding box center [727, 493] width 945 height 25
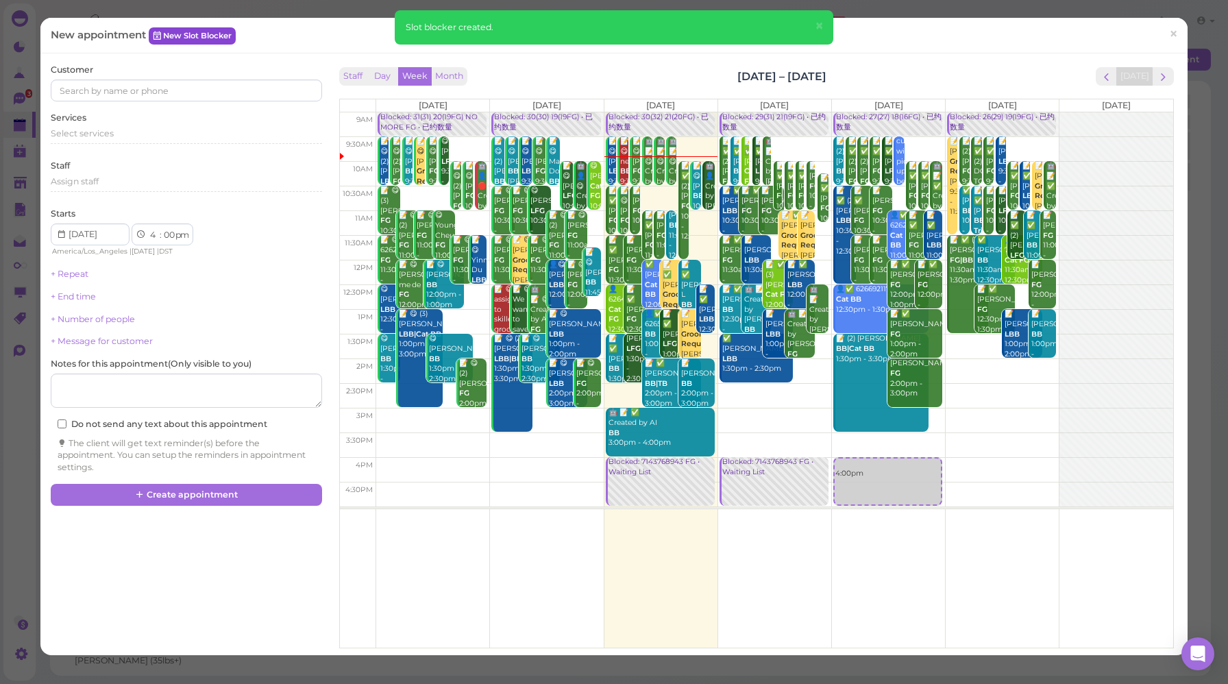
click at [220, 36] on link "New Slot Blocker" at bounding box center [192, 35] width 87 height 16
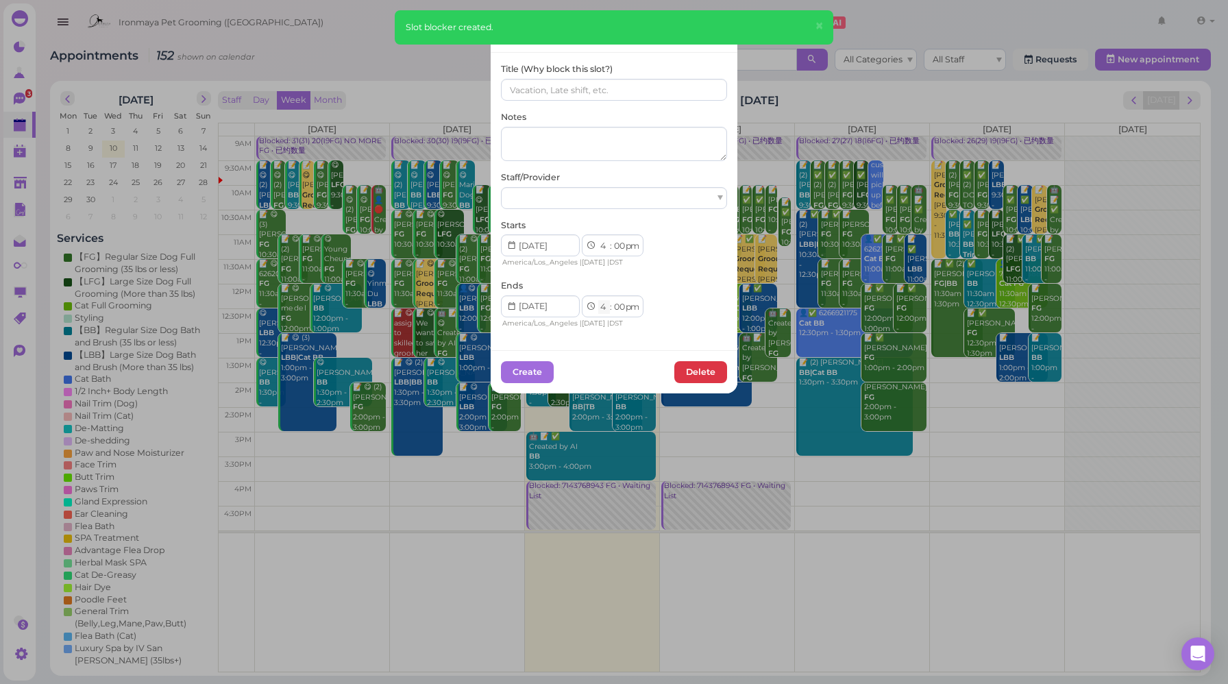
click at [598, 308] on select "1 2 3 4 5 6 7 8 9 10 11 12" at bounding box center [604, 307] width 12 height 14
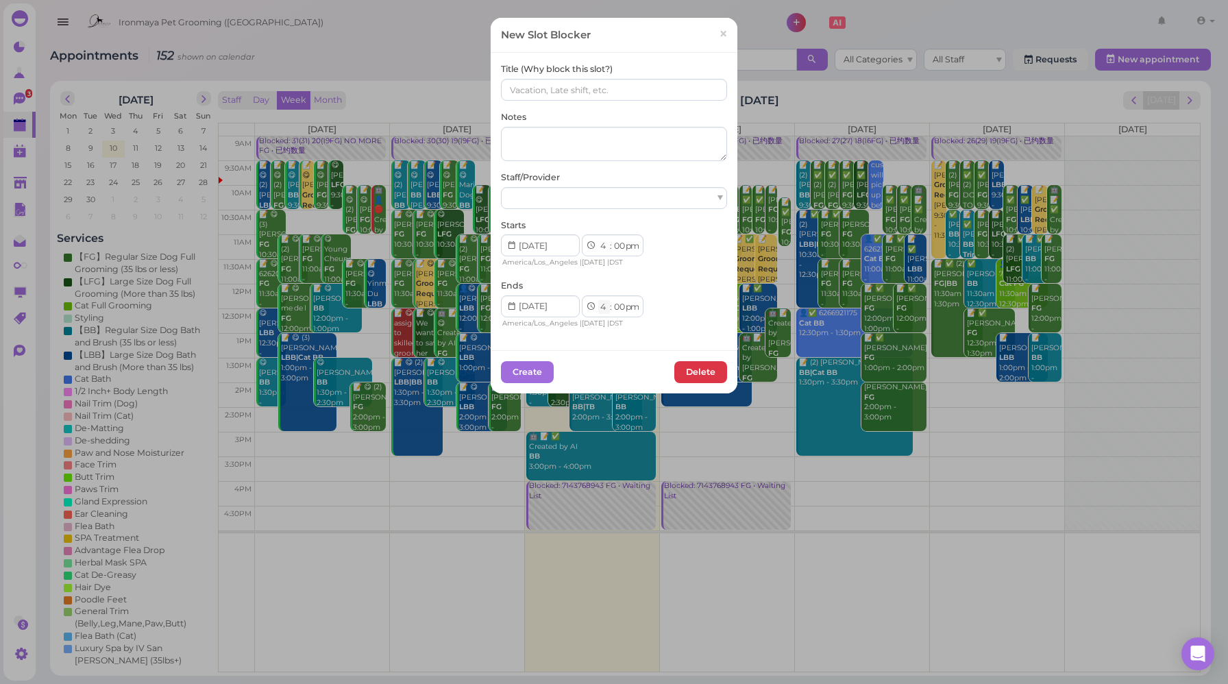
select select "9"
click at [598, 300] on select "1 2 3 4 5 6 7 8 9 10 11 12" at bounding box center [604, 307] width 12 height 14
click at [562, 91] on input at bounding box center [614, 90] width 226 height 22
paste input "7143768943 FG"
type input "7143768943 FG"
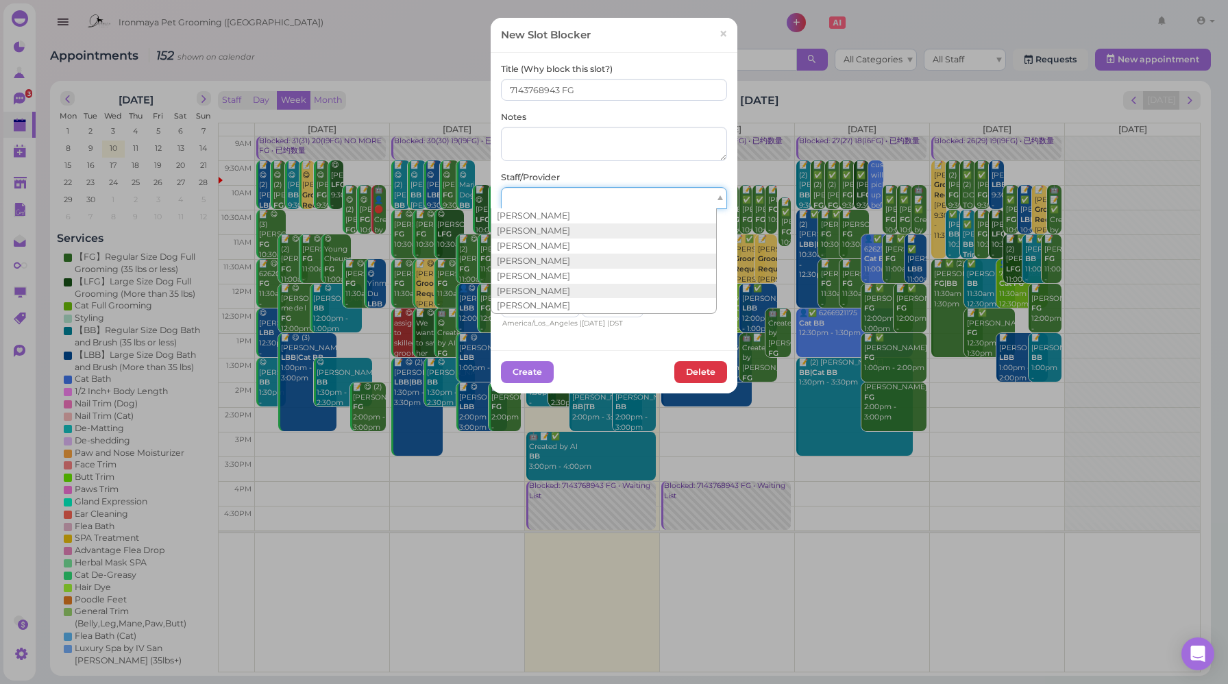
click at [683, 197] on div at bounding box center [614, 198] width 226 height 22
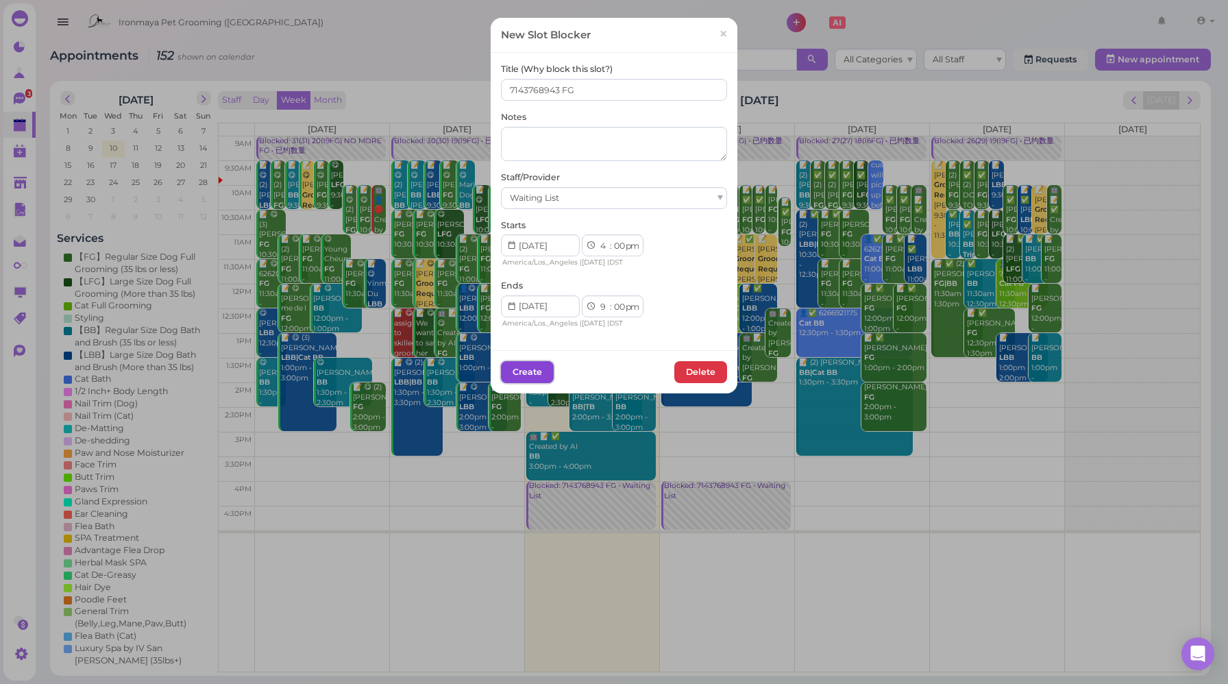
click at [528, 378] on button "Create" at bounding box center [527, 372] width 53 height 22
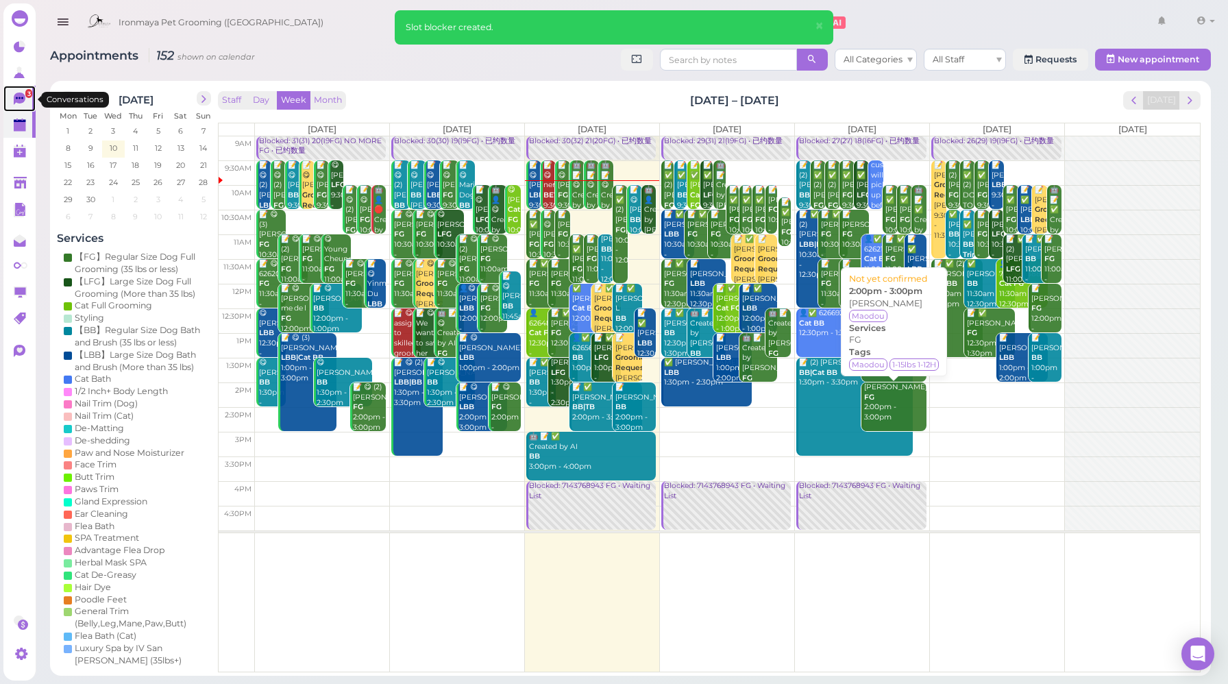
click at [23, 103] on icon at bounding box center [21, 99] width 14 height 14
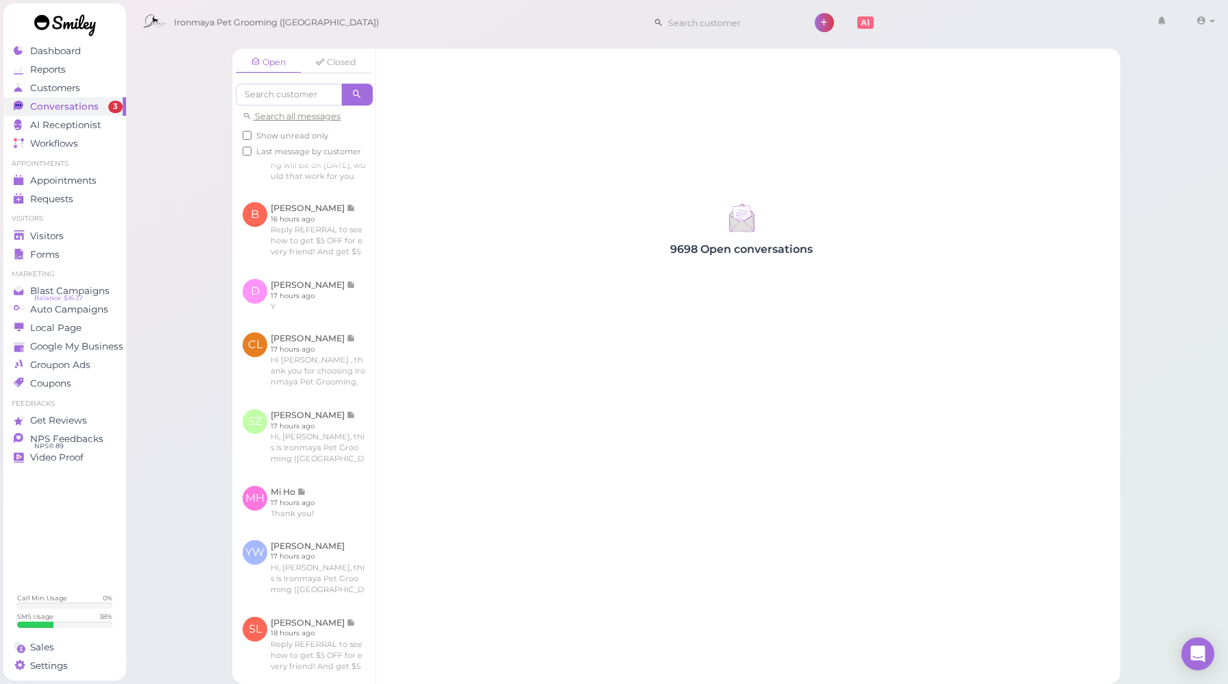
scroll to position [411, 0]
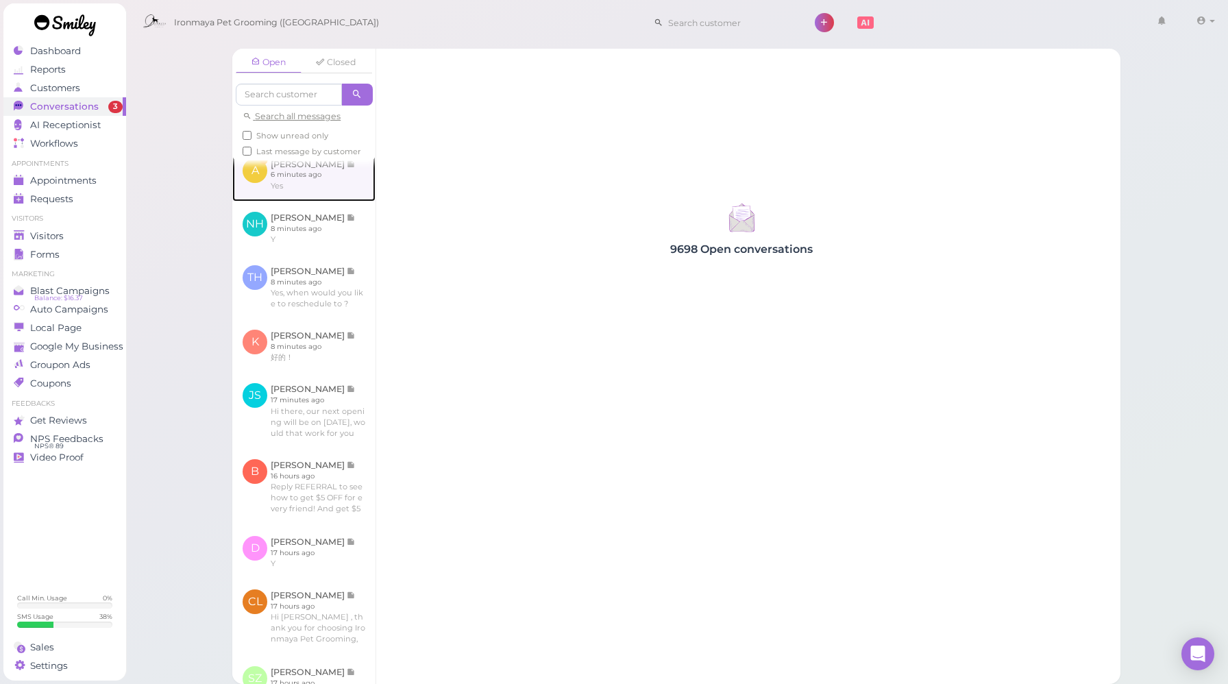
click at [280, 201] on link at bounding box center [303, 174] width 143 height 53
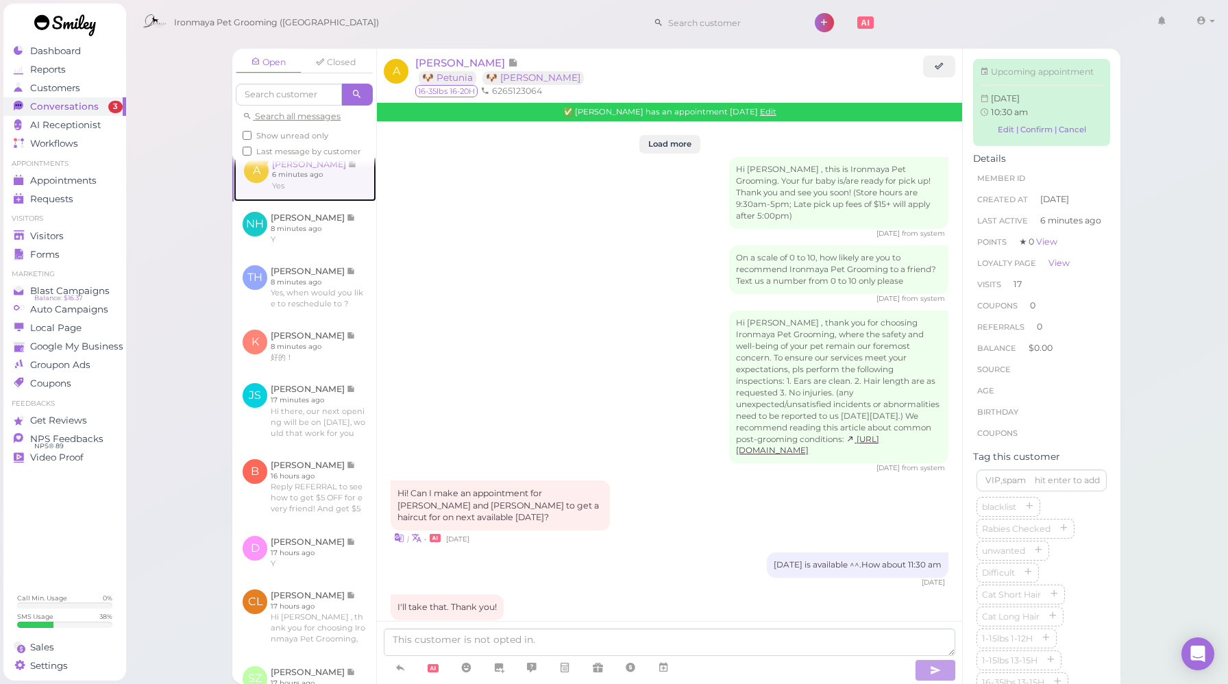
scroll to position [2091, 0]
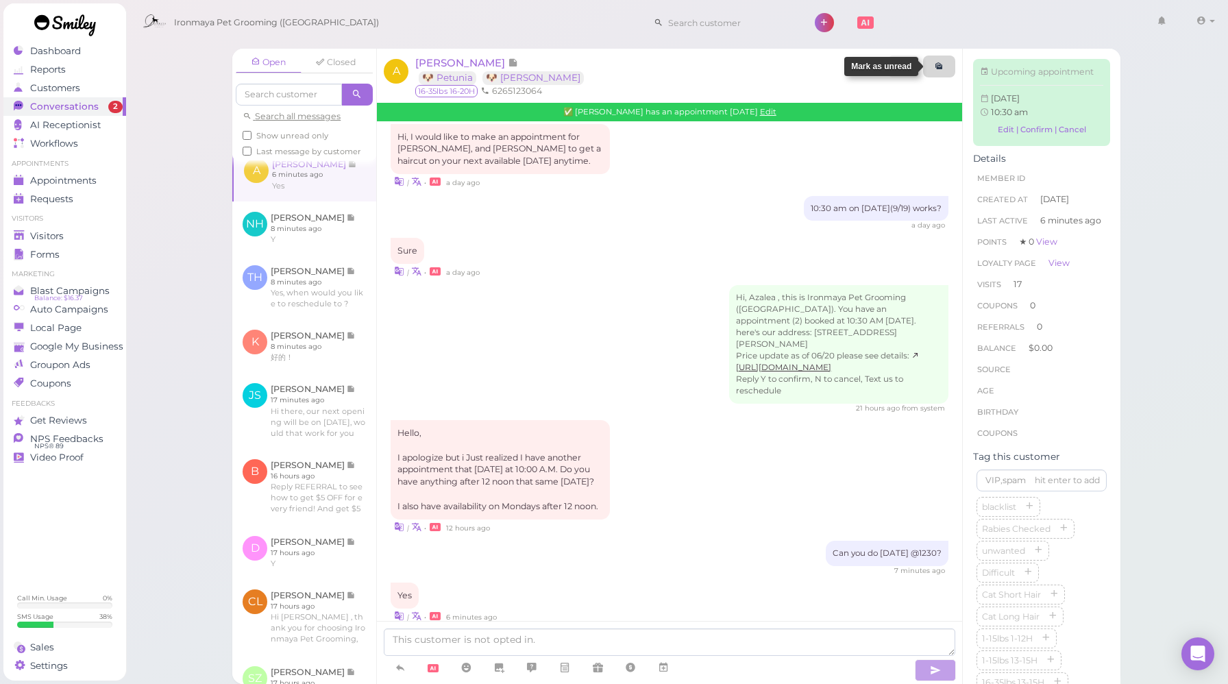
click at [945, 73] on link at bounding box center [939, 66] width 32 height 22
